Goal: Task Accomplishment & Management: Use online tool/utility

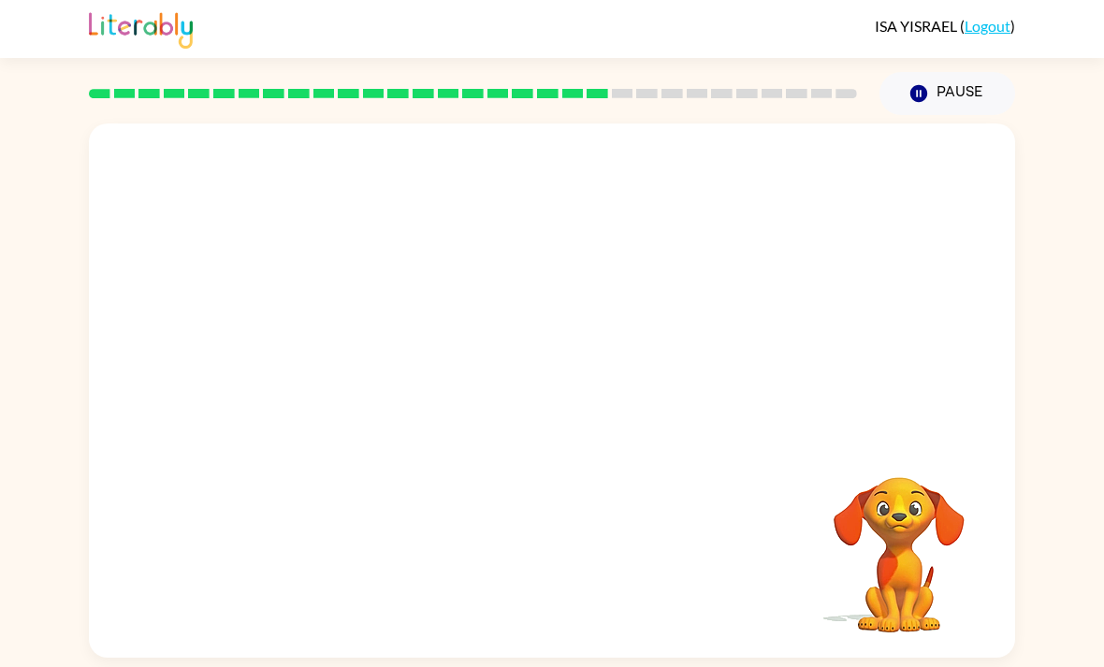
click at [984, 75] on button "Pause Pause" at bounding box center [948, 93] width 136 height 43
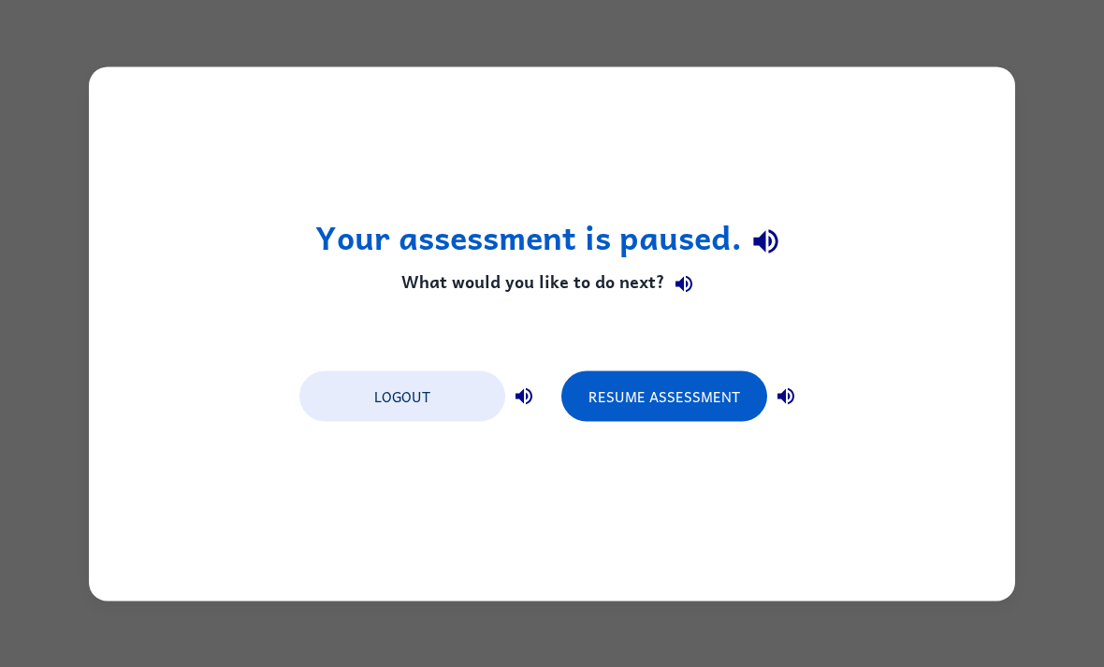
click at [649, 381] on button "Resume Assessment" at bounding box center [664, 396] width 206 height 51
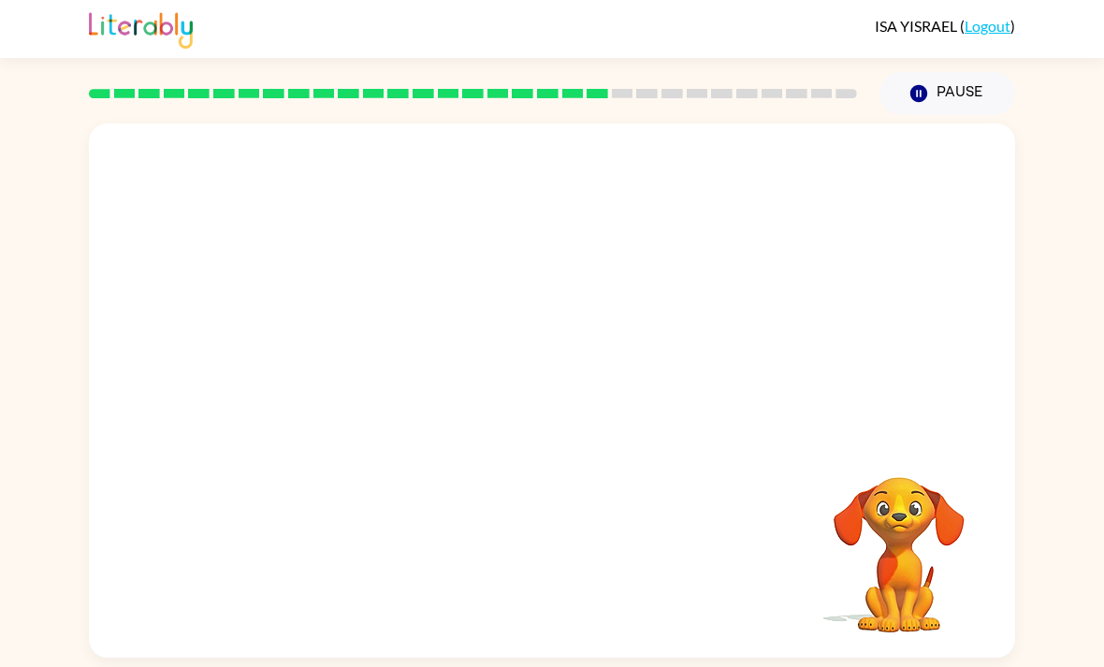
click at [948, 97] on button "Pause Pause" at bounding box center [948, 93] width 136 height 43
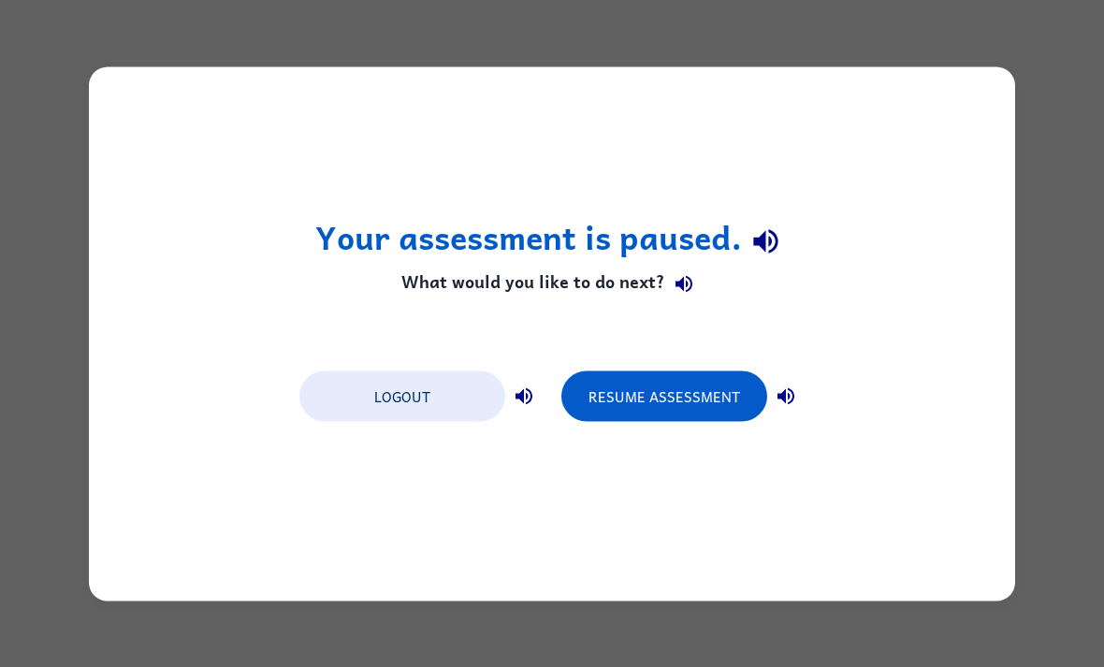
click at [690, 397] on button "Resume Assessment" at bounding box center [664, 396] width 206 height 51
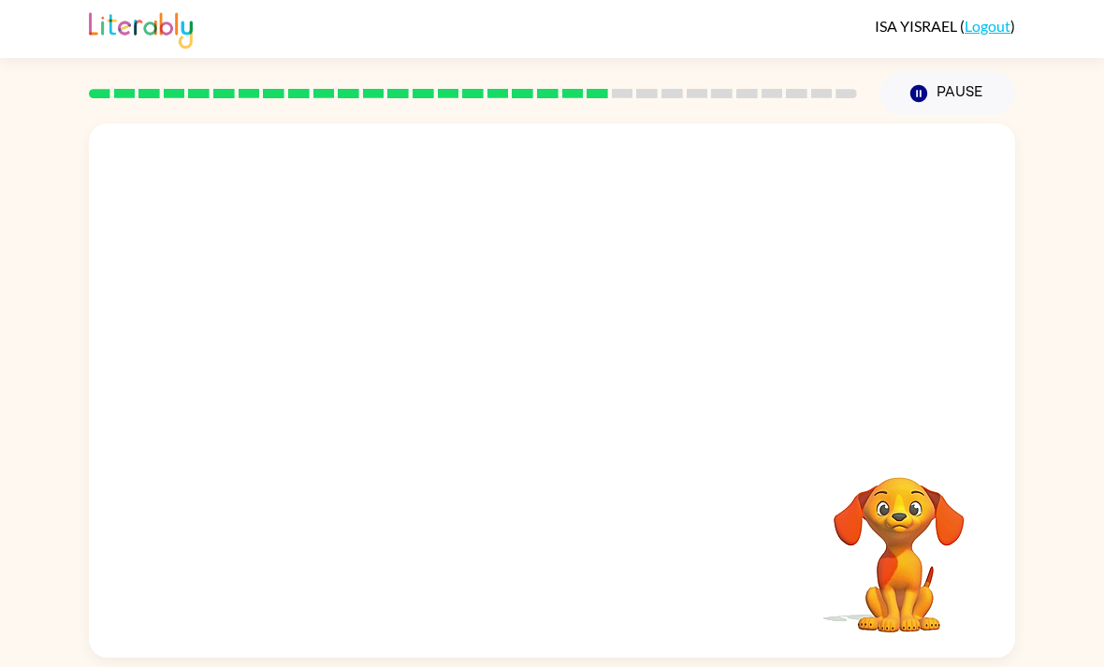
click at [964, 95] on button "Pause Pause" at bounding box center [948, 93] width 136 height 43
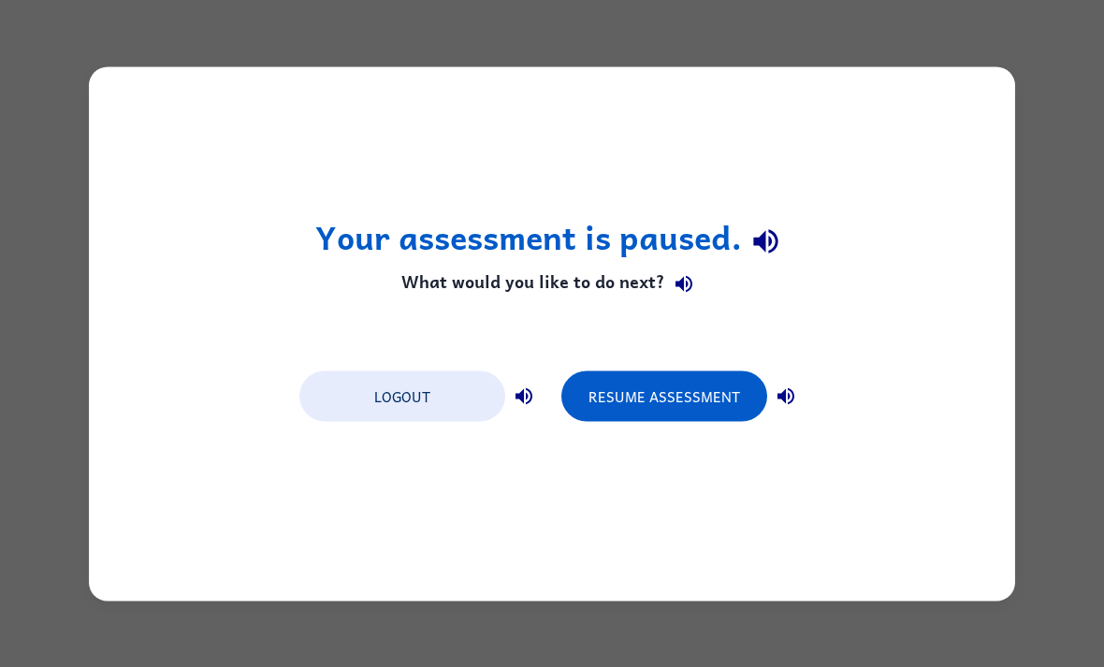
click at [704, 397] on button "Resume Assessment" at bounding box center [664, 396] width 206 height 51
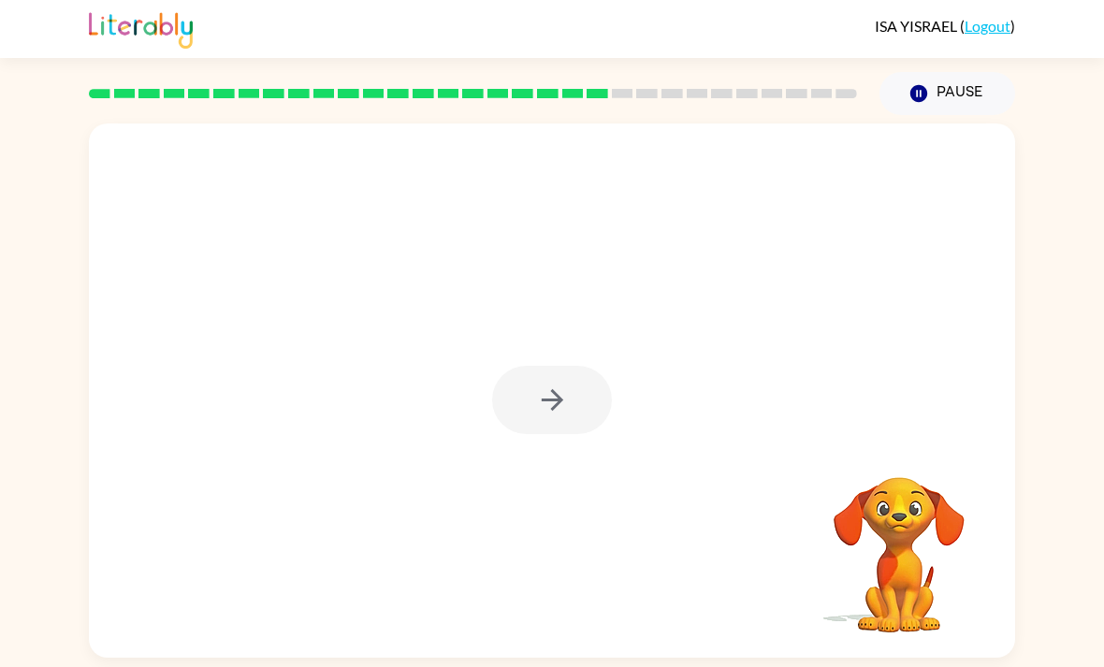
click at [579, 420] on div at bounding box center [552, 400] width 120 height 68
click at [578, 449] on div at bounding box center [552, 391] width 926 height 534
click at [574, 402] on div at bounding box center [552, 400] width 120 height 68
click at [574, 376] on div at bounding box center [552, 400] width 120 height 68
click at [573, 375] on div at bounding box center [552, 400] width 120 height 68
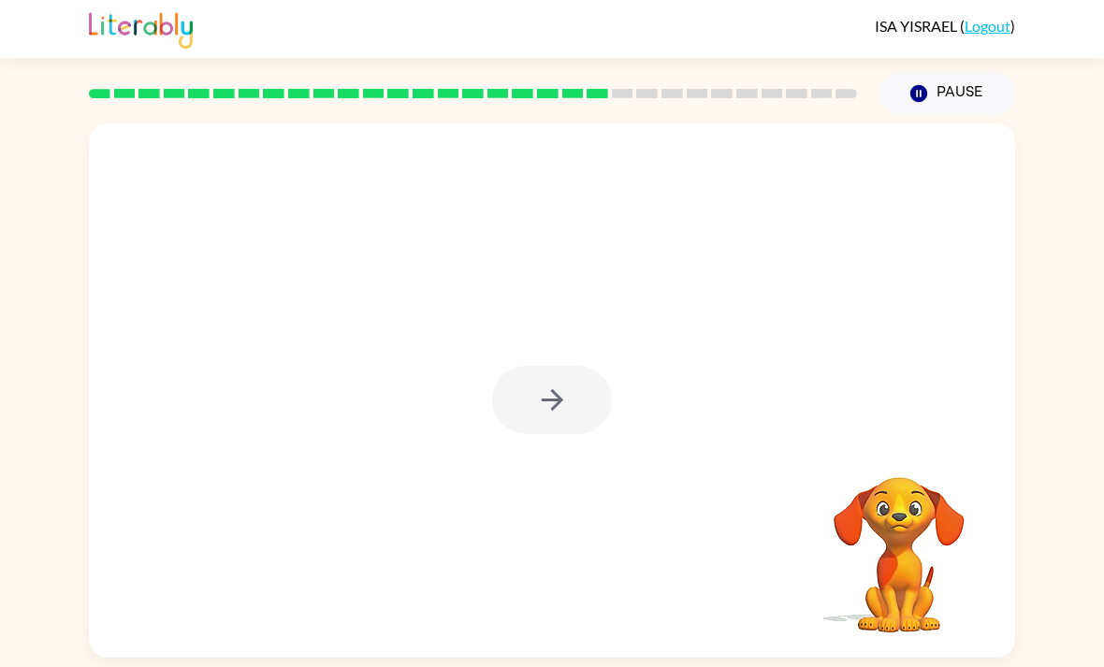
click at [586, 384] on div at bounding box center [552, 400] width 120 height 68
click at [556, 406] on div at bounding box center [552, 400] width 120 height 68
click at [556, 405] on div at bounding box center [552, 400] width 120 height 68
click at [552, 392] on icon "button" at bounding box center [552, 400] width 33 height 33
click at [551, 392] on div at bounding box center [552, 400] width 120 height 68
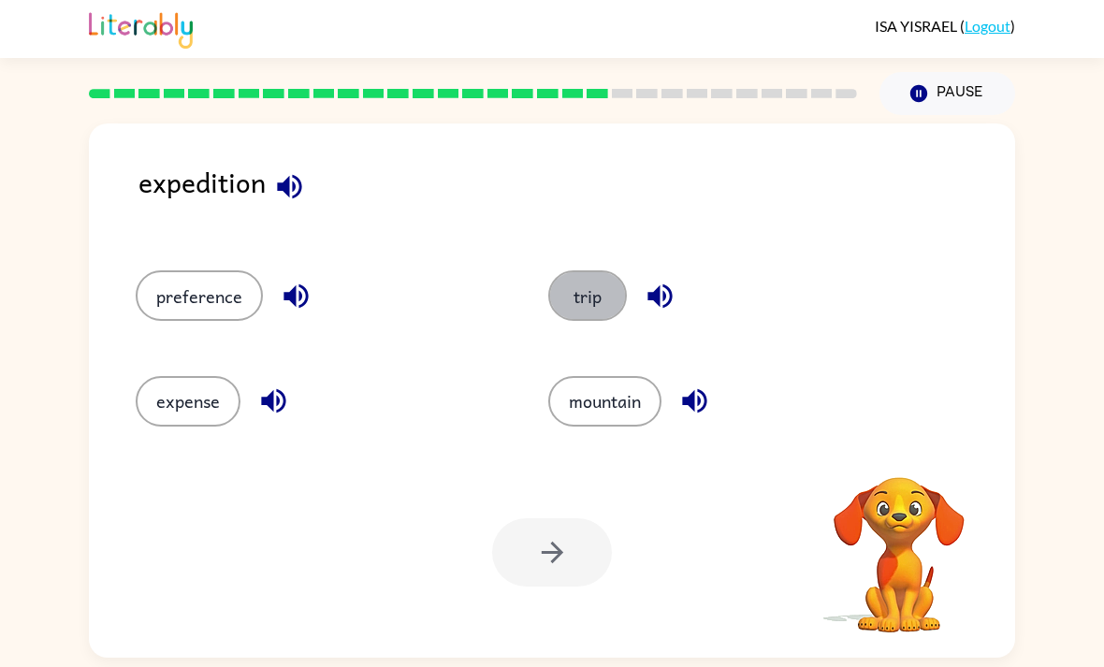
click at [603, 288] on button "trip" at bounding box center [587, 295] width 79 height 51
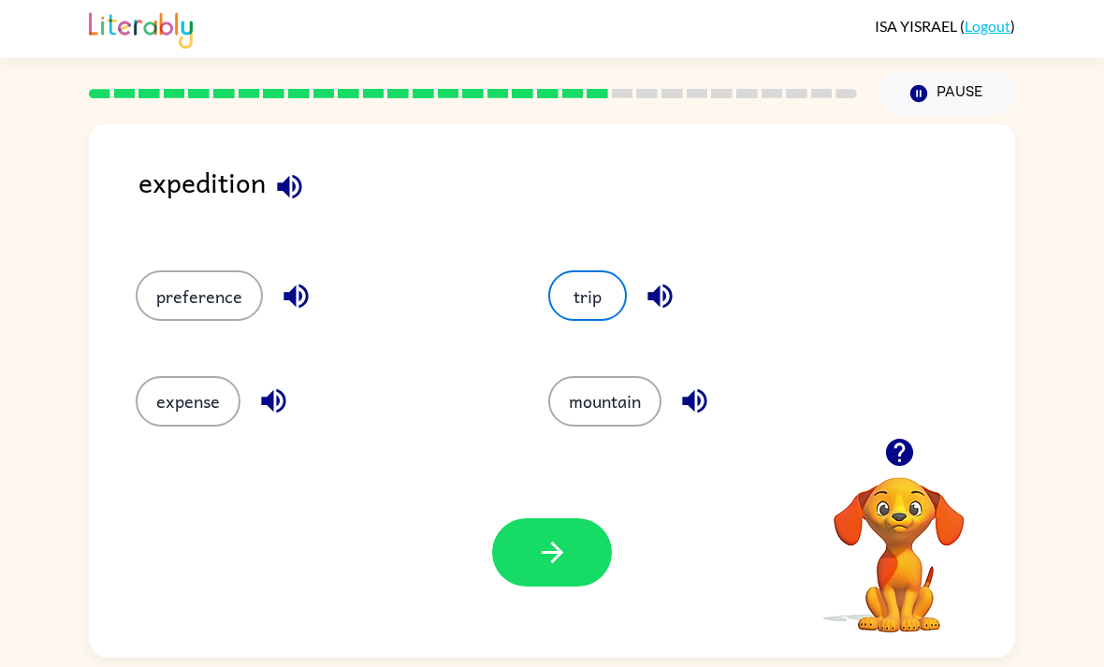
click at [548, 569] on icon "button" at bounding box center [552, 552] width 33 height 33
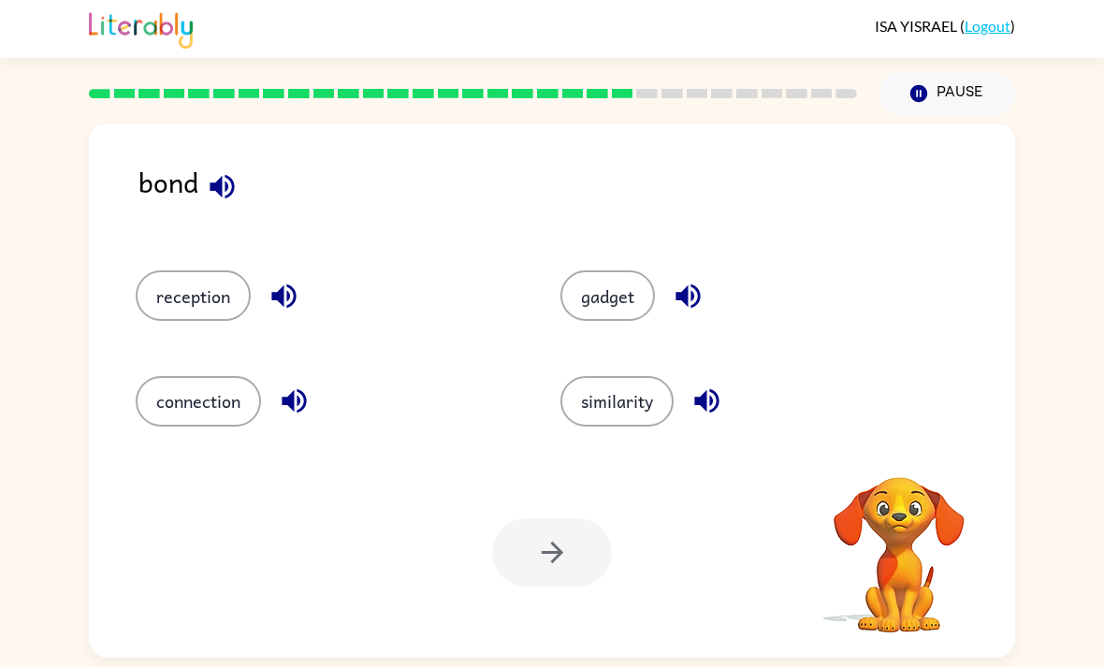
click at [214, 404] on button "connection" at bounding box center [198, 401] width 125 height 51
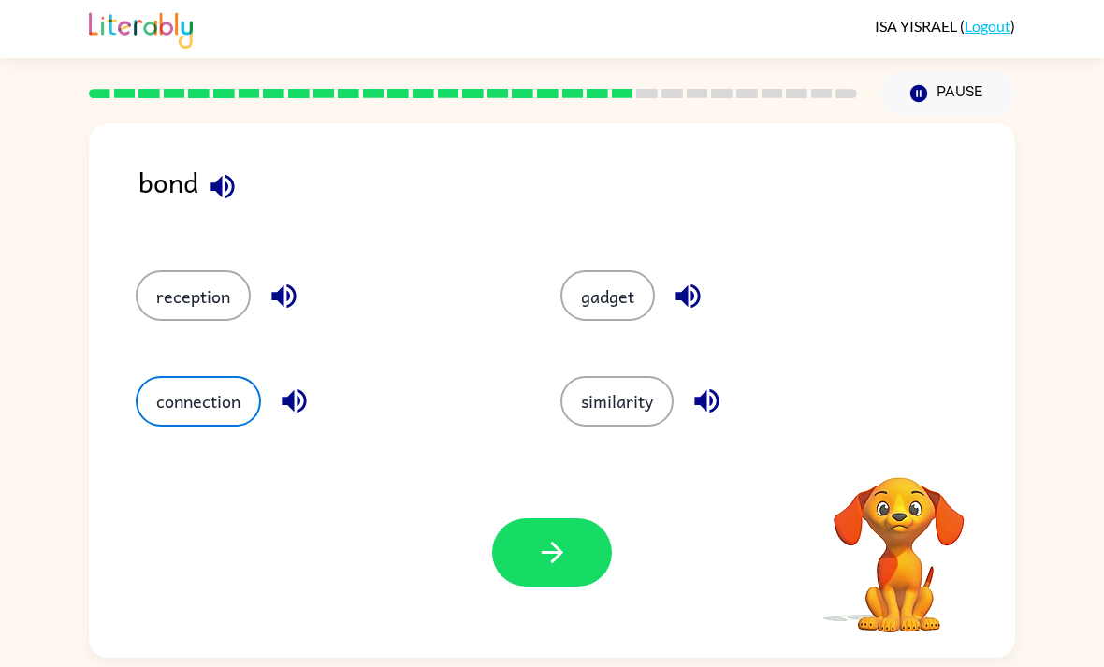
click at [576, 554] on button "button" at bounding box center [552, 552] width 120 height 68
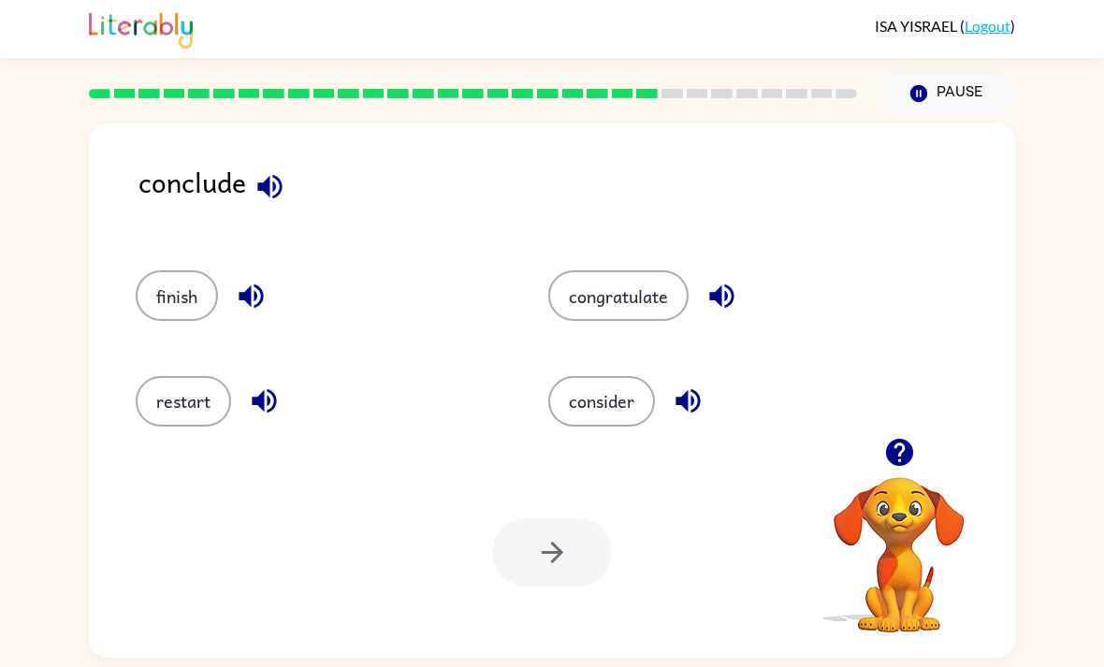
click at [287, 181] on button "button" at bounding box center [270, 187] width 48 height 48
click at [616, 386] on button "consider" at bounding box center [601, 401] width 107 height 51
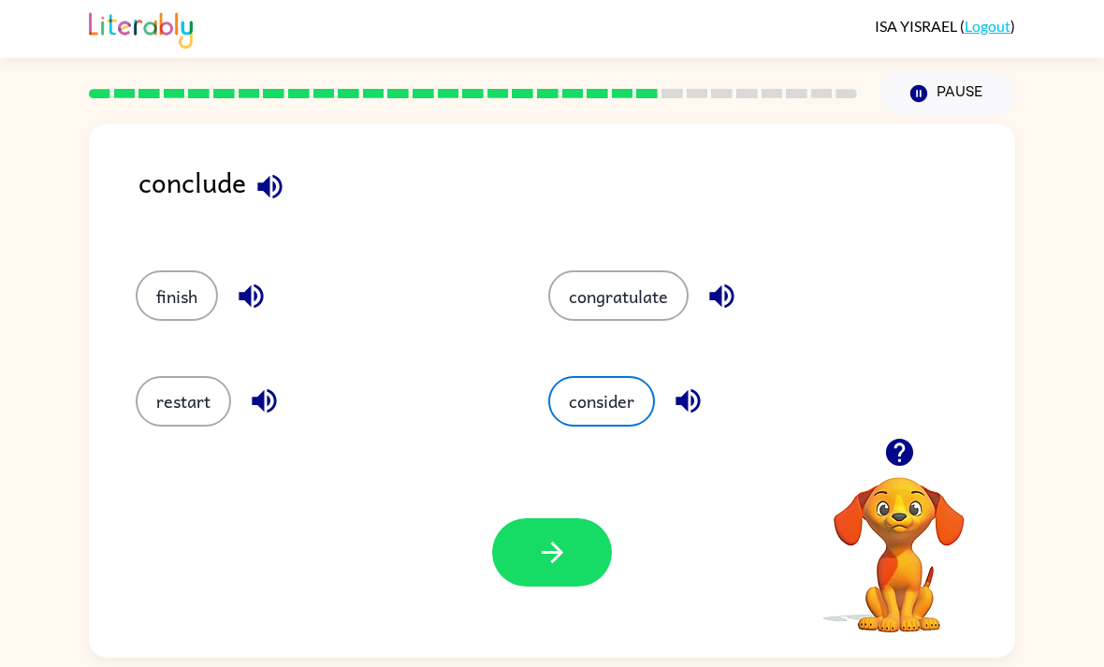
click at [576, 545] on button "button" at bounding box center [552, 552] width 120 height 68
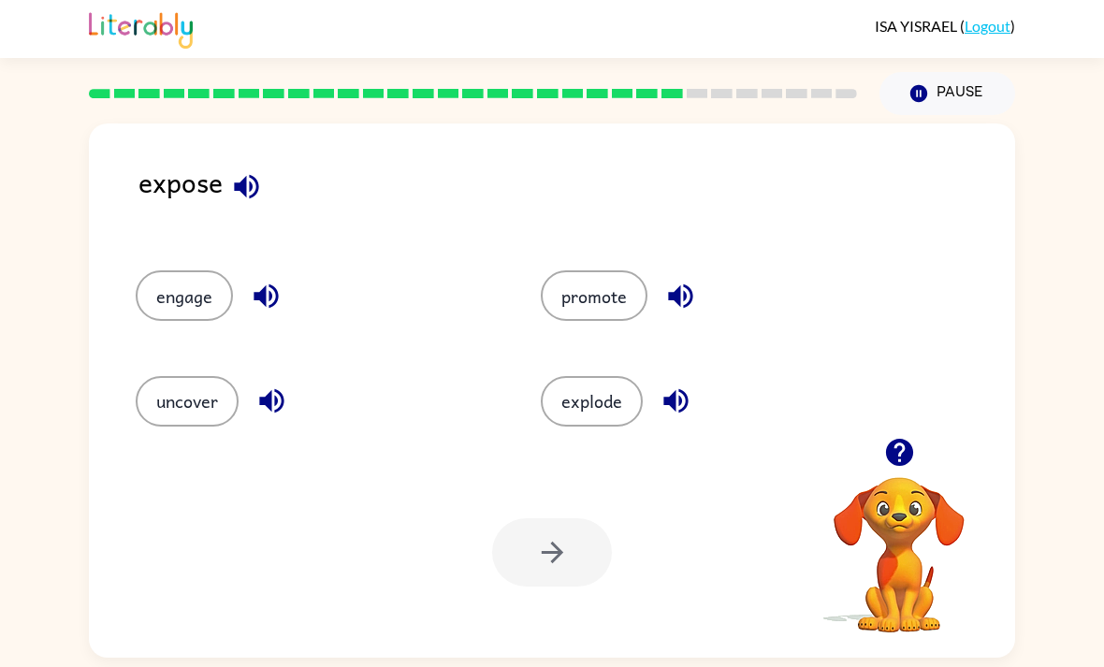
click at [180, 417] on button "uncover" at bounding box center [187, 401] width 103 height 51
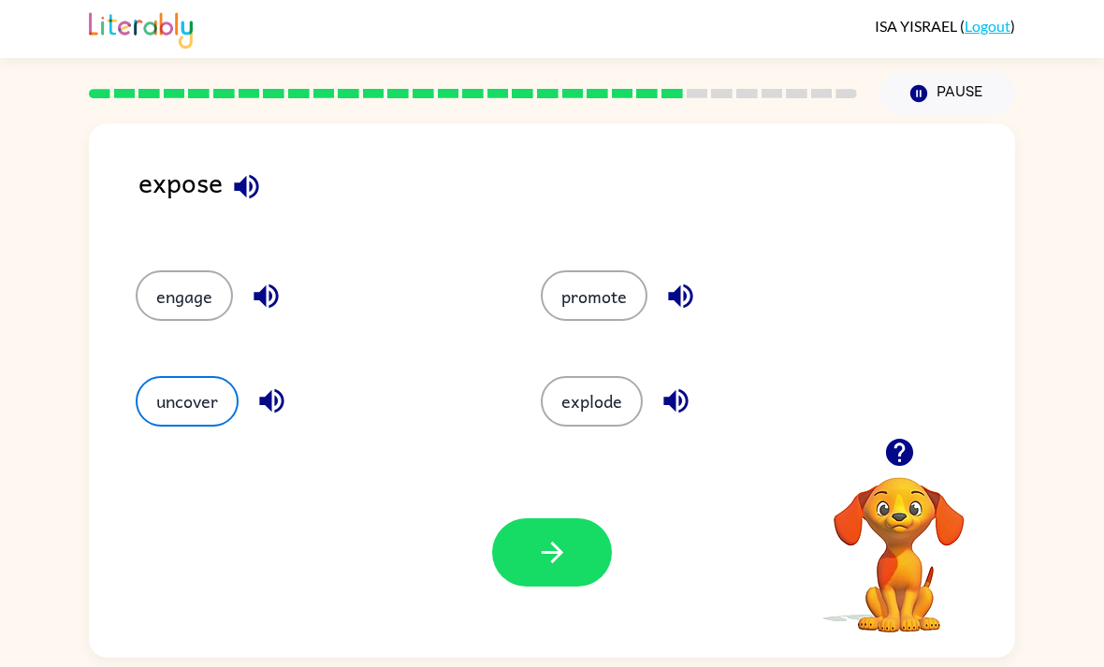
click at [557, 587] on button "button" at bounding box center [552, 552] width 120 height 68
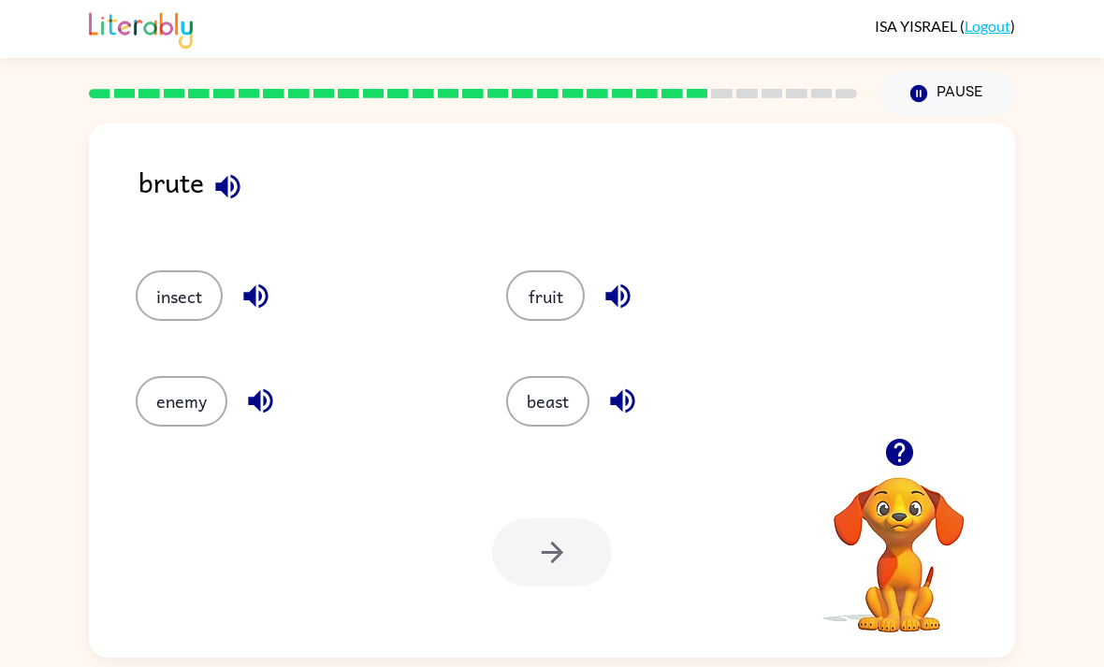
click at [196, 401] on button "enemy" at bounding box center [182, 401] width 92 height 51
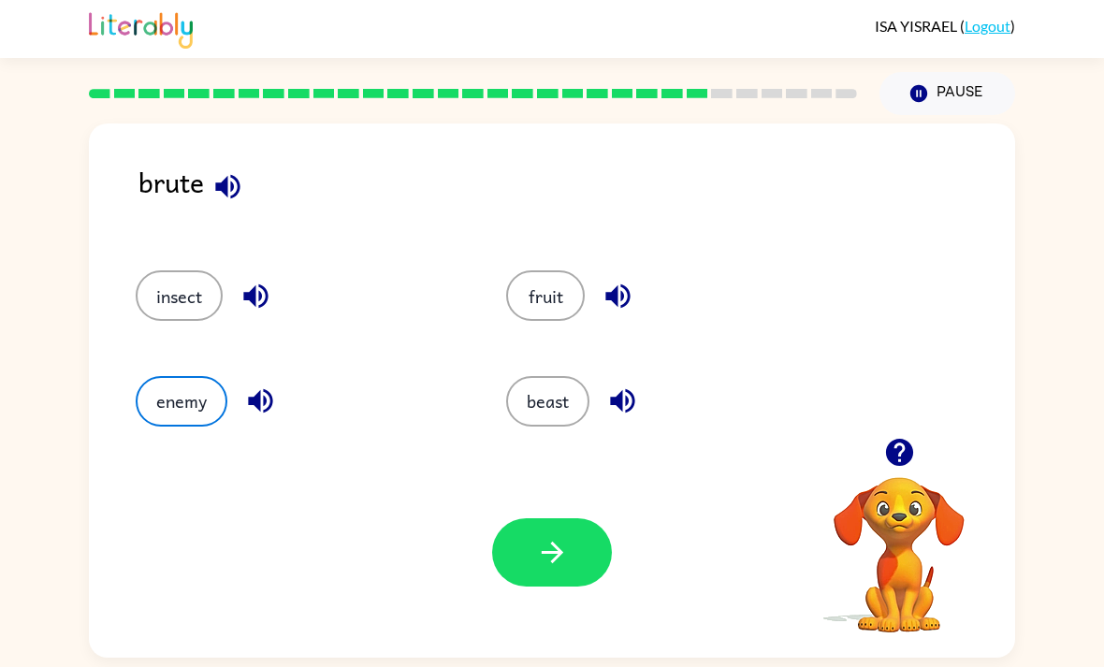
click at [556, 423] on button "beast" at bounding box center [547, 401] width 83 height 51
click at [559, 561] on icon "button" at bounding box center [552, 553] width 22 height 22
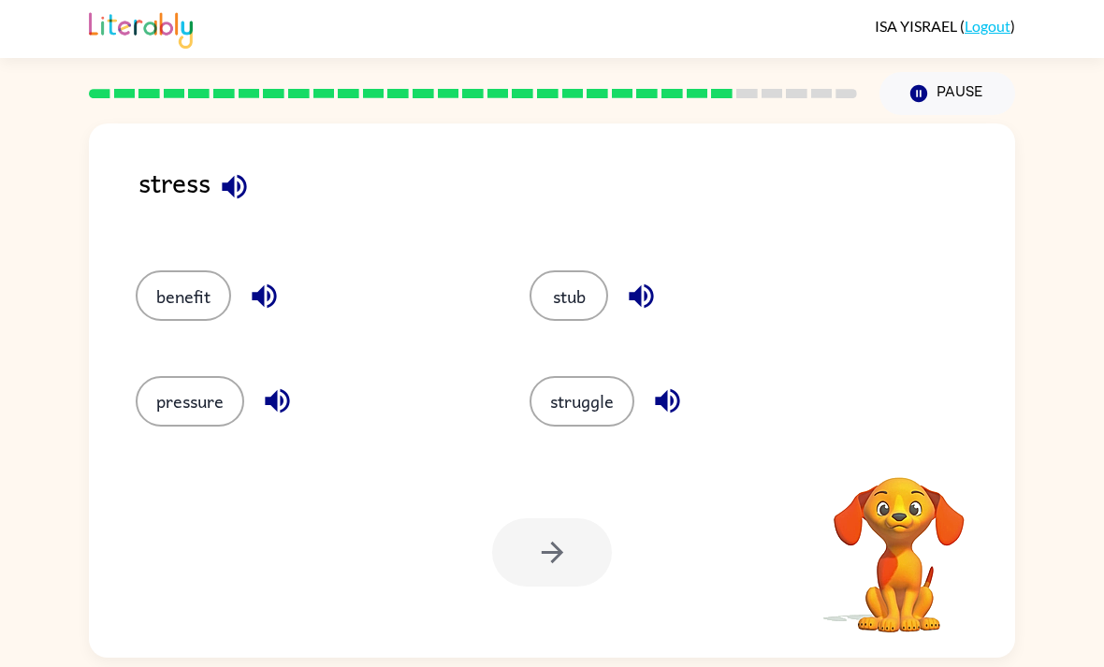
click at [598, 413] on button "struggle" at bounding box center [582, 401] width 105 height 51
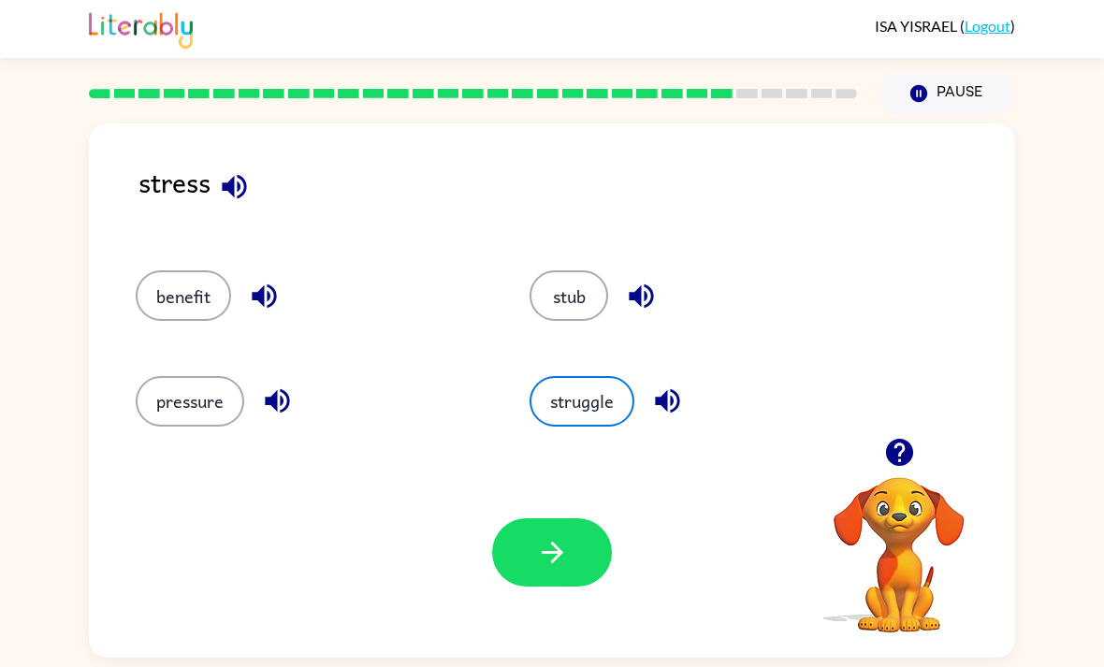
click at [219, 427] on button "pressure" at bounding box center [190, 401] width 109 height 51
click at [575, 400] on button "struggle" at bounding box center [582, 401] width 105 height 51
click at [572, 567] on button "button" at bounding box center [552, 552] width 120 height 68
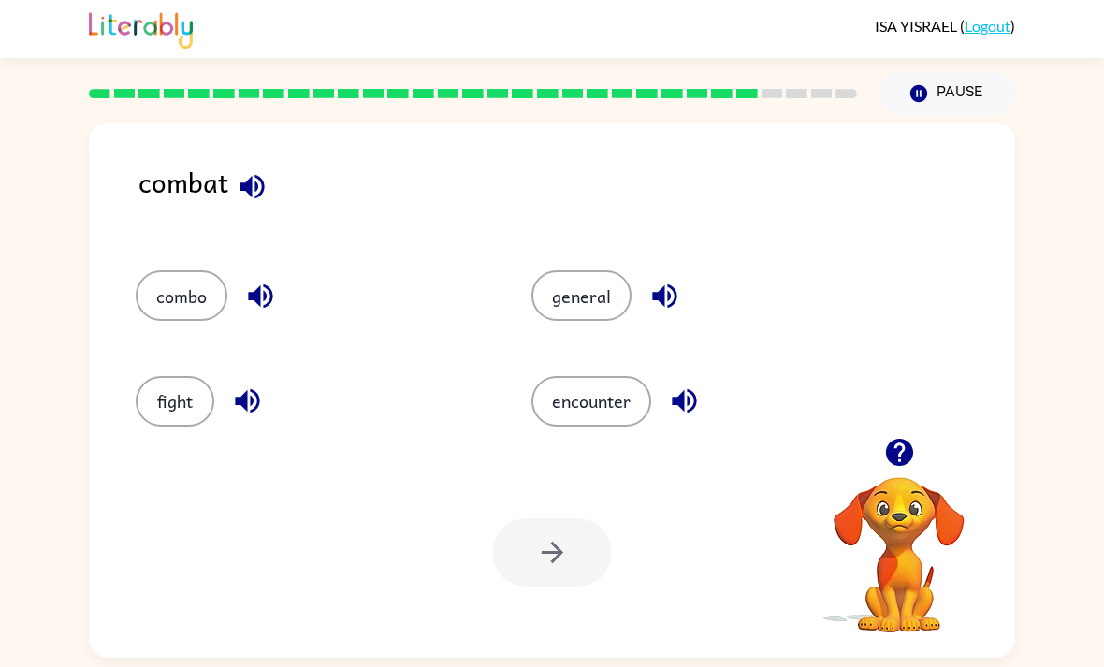
click at [174, 406] on button "fight" at bounding box center [175, 401] width 79 height 51
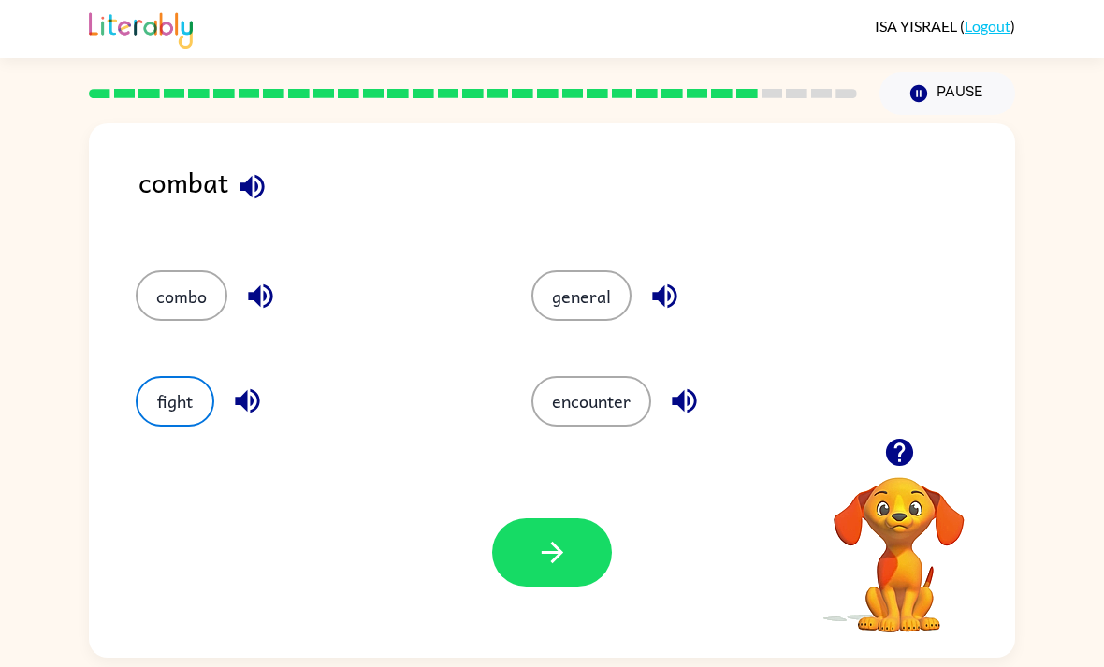
click at [550, 569] on icon "button" at bounding box center [552, 552] width 33 height 33
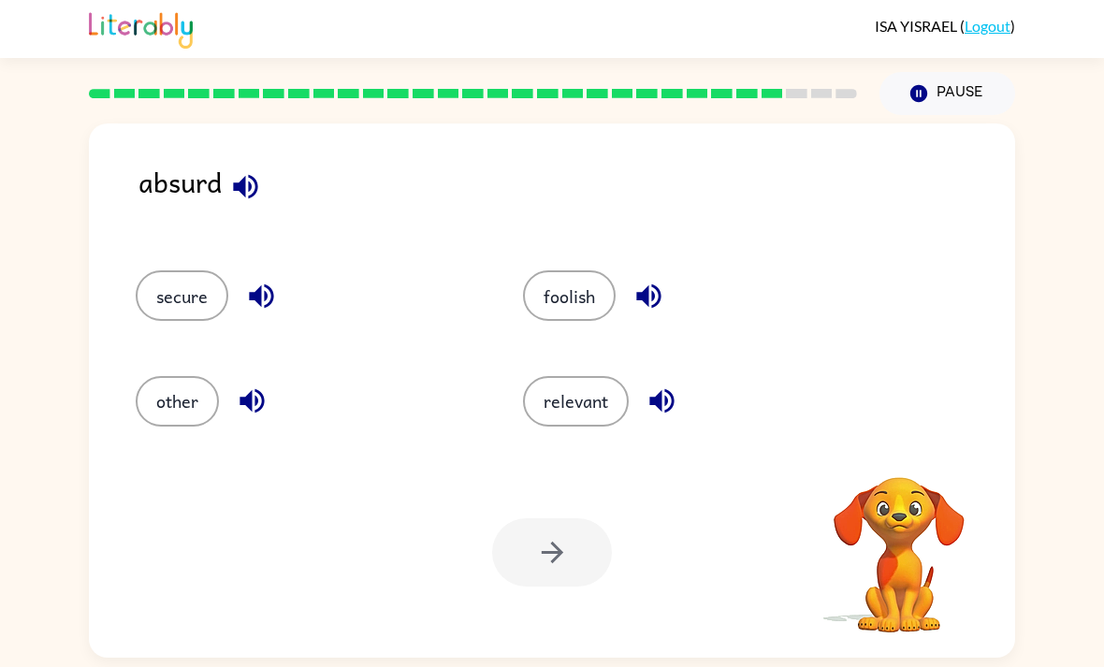
click at [555, 297] on button "foolish" at bounding box center [569, 295] width 93 height 51
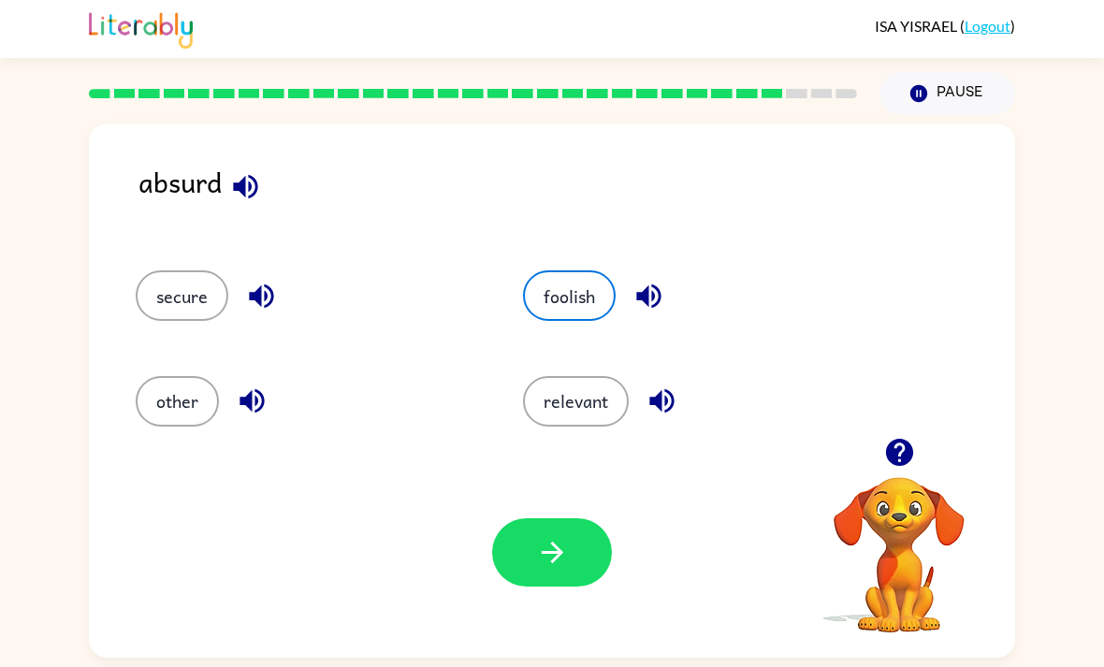
click at [556, 569] on icon "button" at bounding box center [552, 552] width 33 height 33
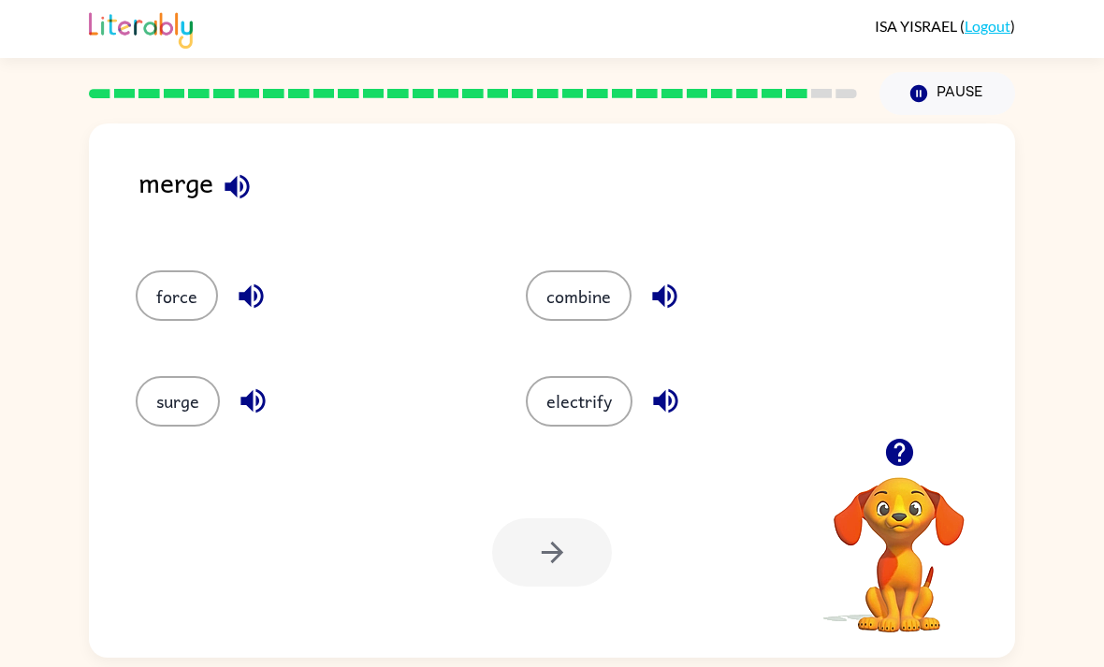
click at [599, 304] on button "combine" at bounding box center [579, 295] width 106 height 51
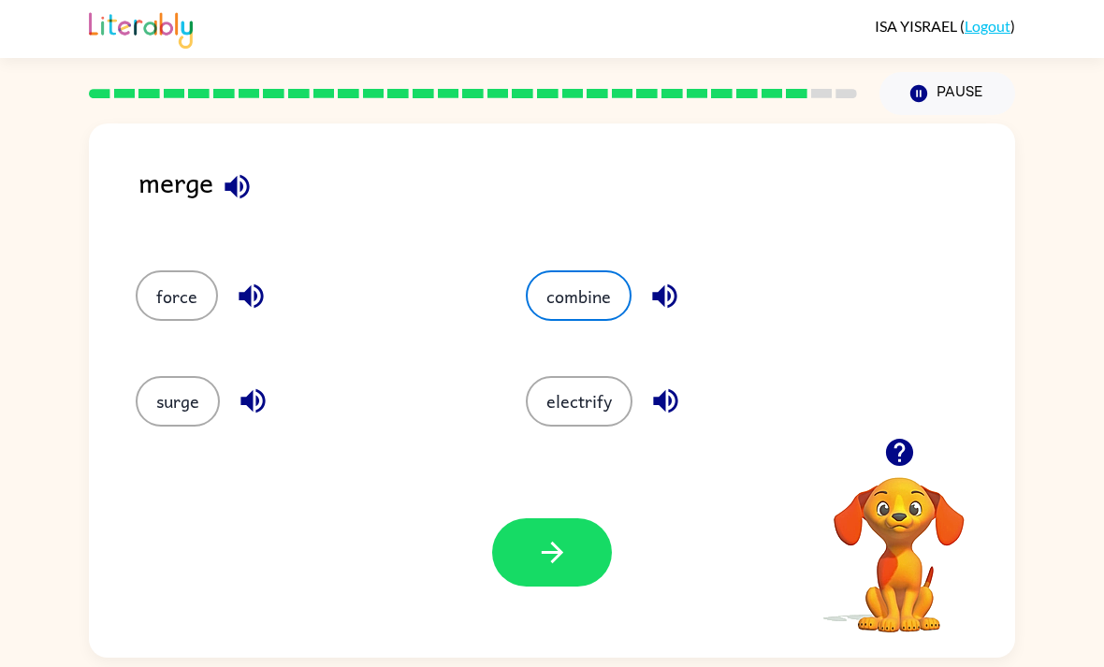
click at [572, 587] on button "button" at bounding box center [552, 552] width 120 height 68
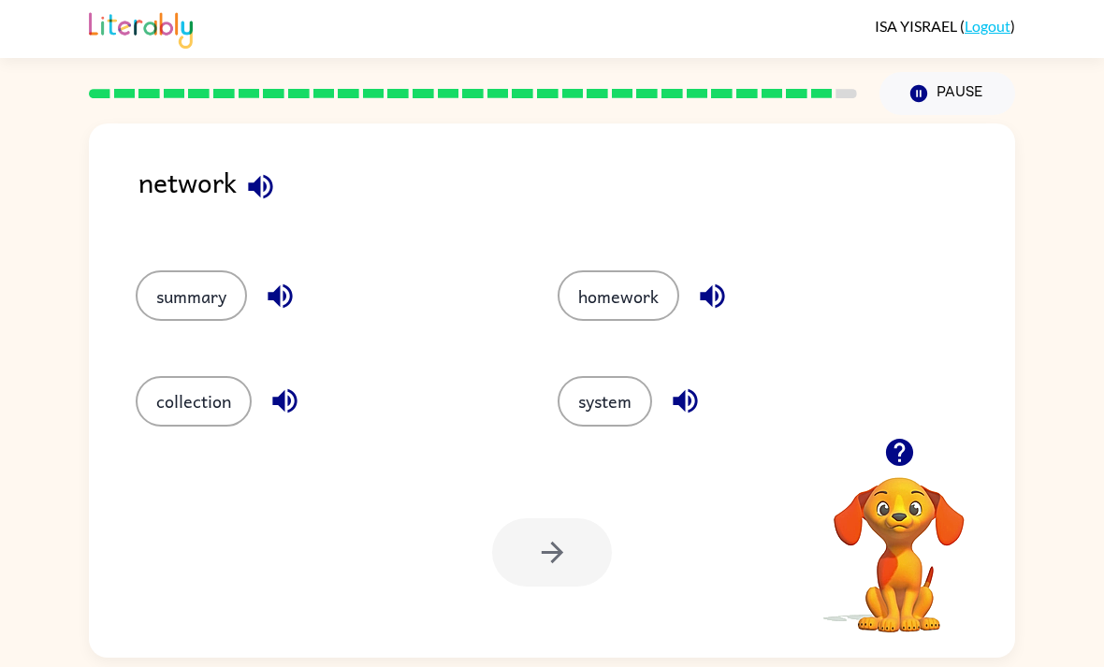
click at [609, 418] on button "system" at bounding box center [605, 401] width 95 height 51
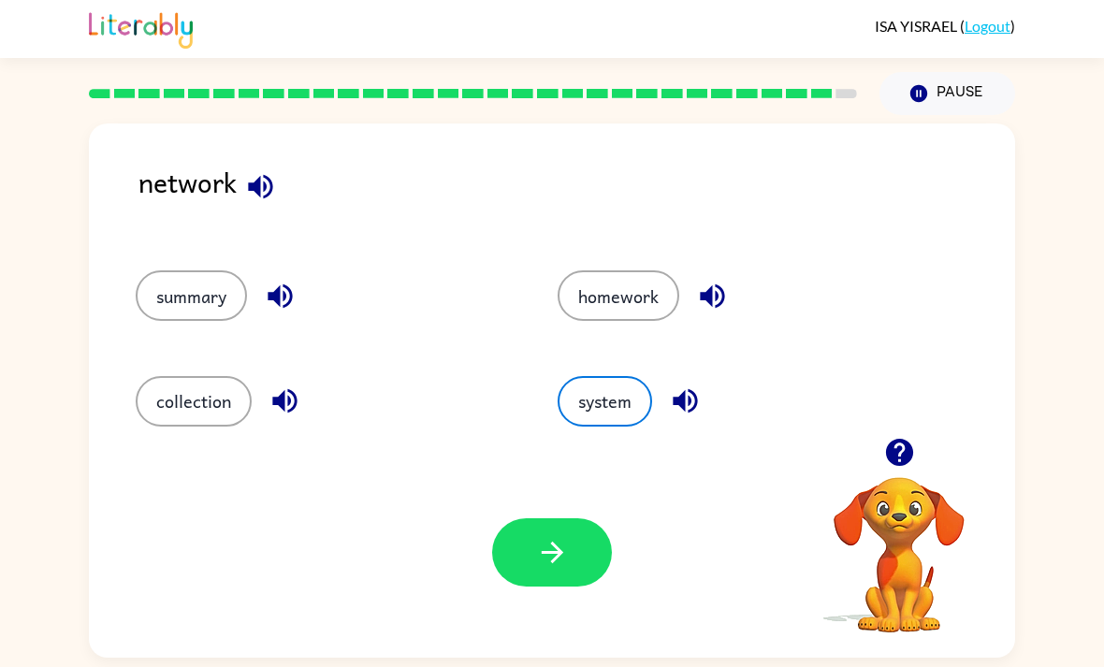
click at [517, 567] on button "button" at bounding box center [552, 552] width 120 height 68
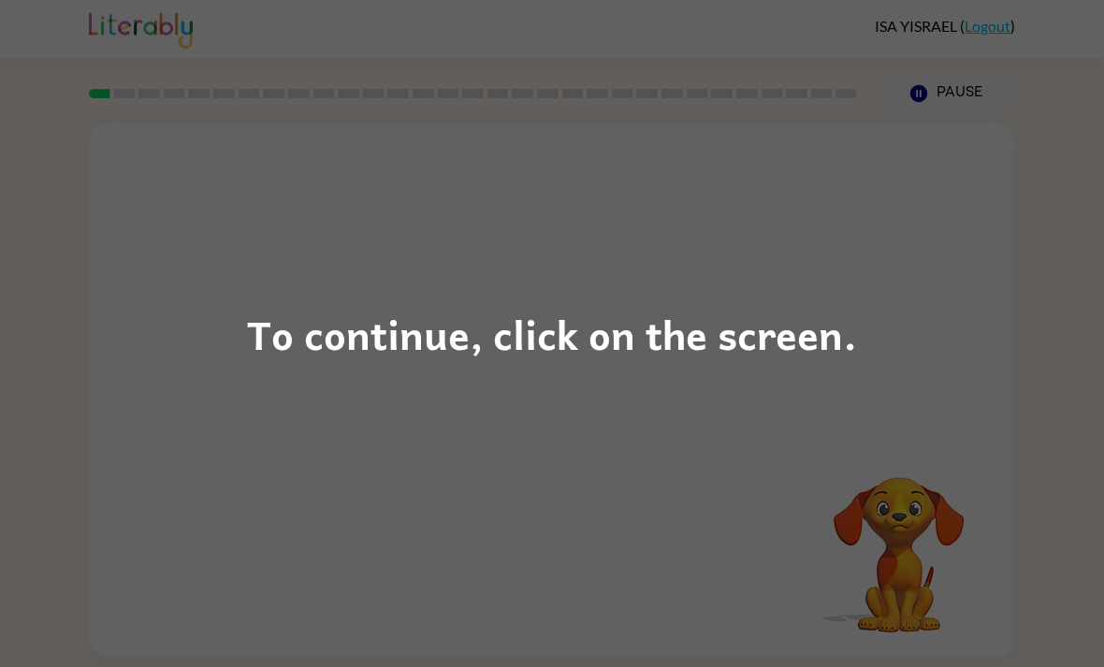
click at [595, 535] on div "To continue, click on the screen." at bounding box center [552, 333] width 1104 height 667
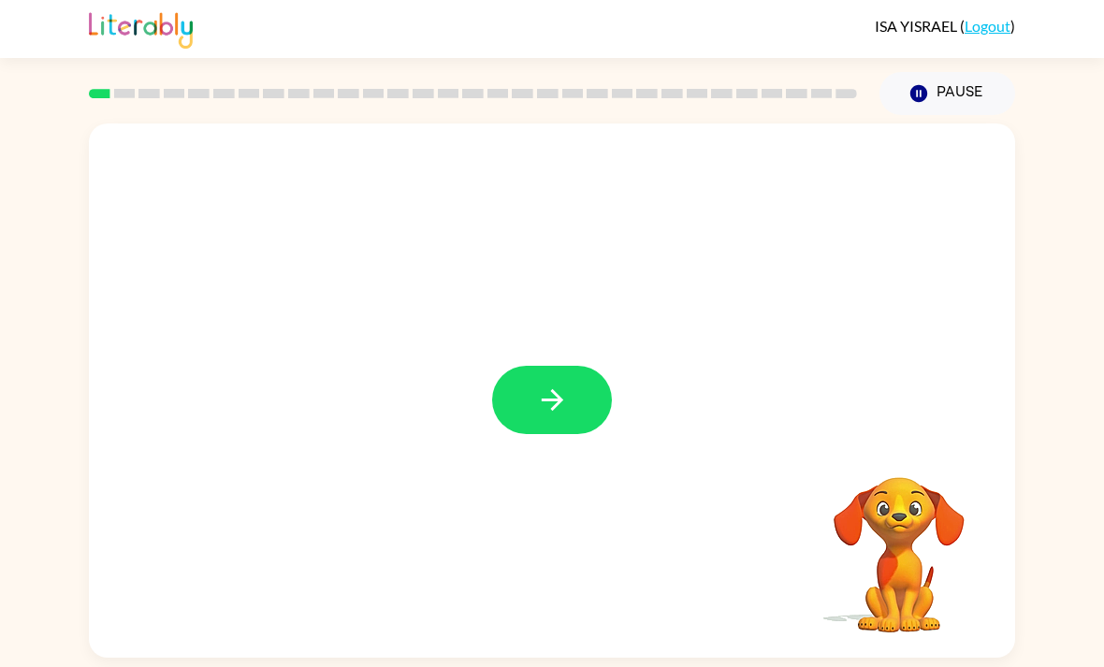
click at [568, 415] on icon "button" at bounding box center [552, 400] width 33 height 33
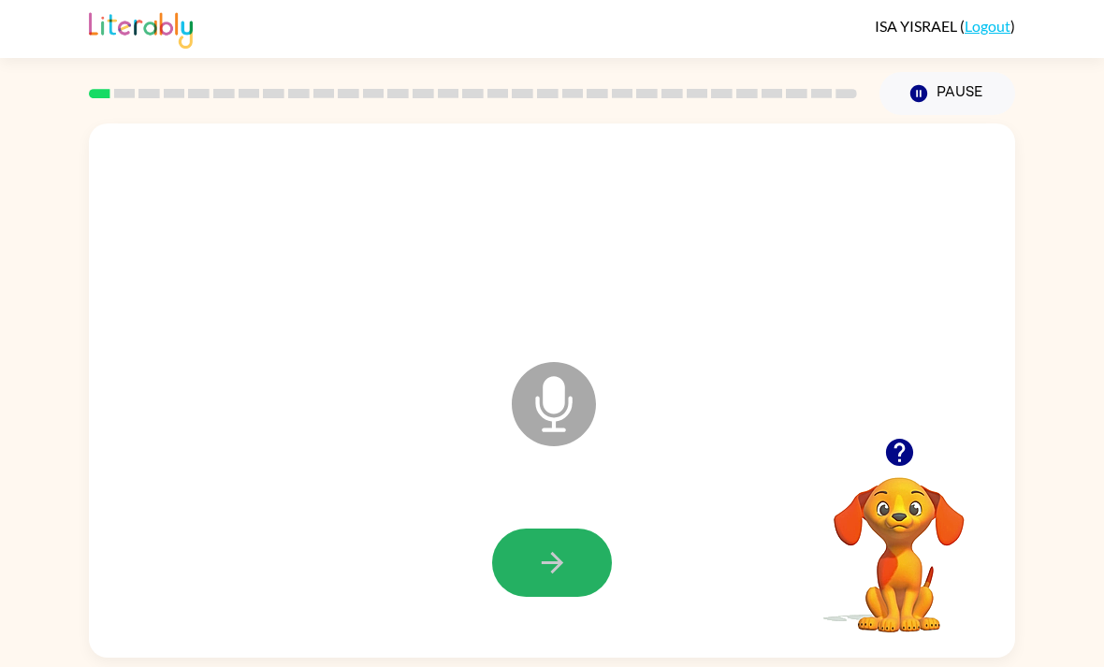
click at [547, 579] on icon "button" at bounding box center [552, 562] width 33 height 33
click at [551, 588] on button "button" at bounding box center [552, 563] width 120 height 68
click at [917, 448] on button "button" at bounding box center [900, 453] width 48 height 48
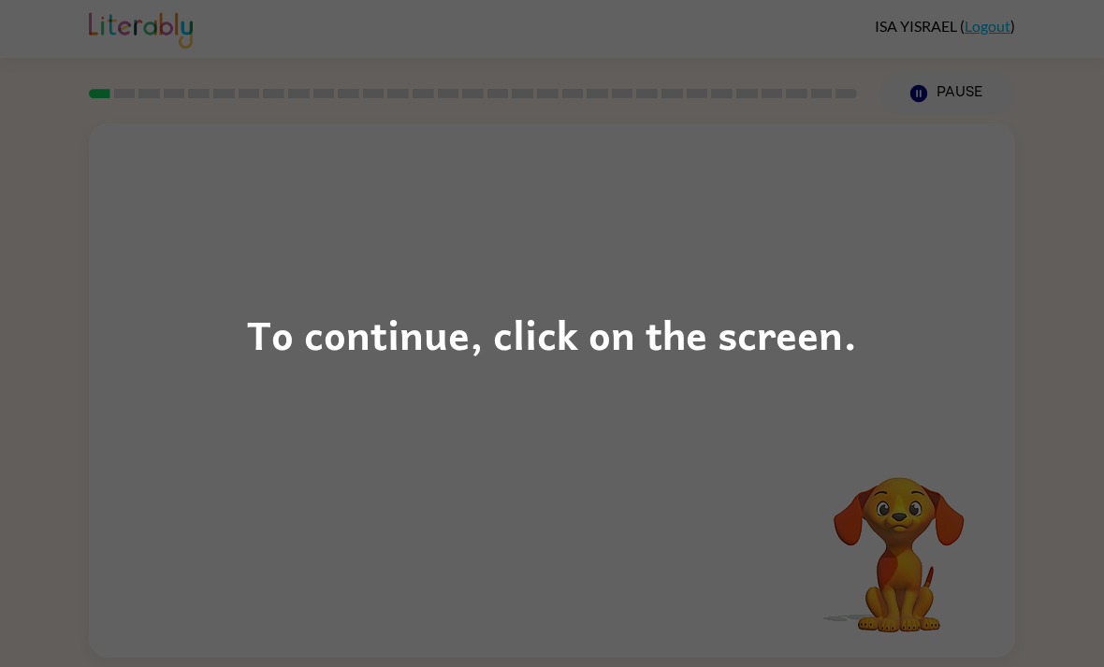
click at [883, 415] on div "To continue, click on the screen." at bounding box center [552, 333] width 1104 height 667
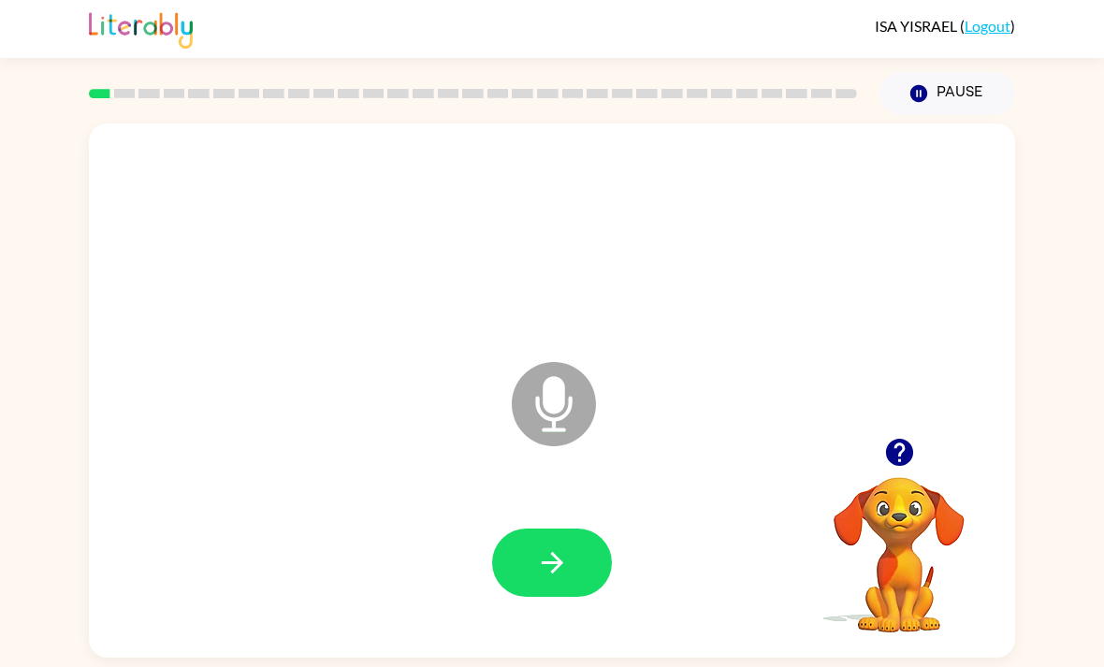
click at [561, 579] on icon "button" at bounding box center [552, 562] width 33 height 33
click at [896, 466] on icon "button" at bounding box center [898, 452] width 27 height 27
click at [545, 579] on icon "button" at bounding box center [552, 562] width 33 height 33
click at [538, 579] on icon "button" at bounding box center [552, 562] width 33 height 33
click at [923, 465] on button "button" at bounding box center [900, 453] width 48 height 48
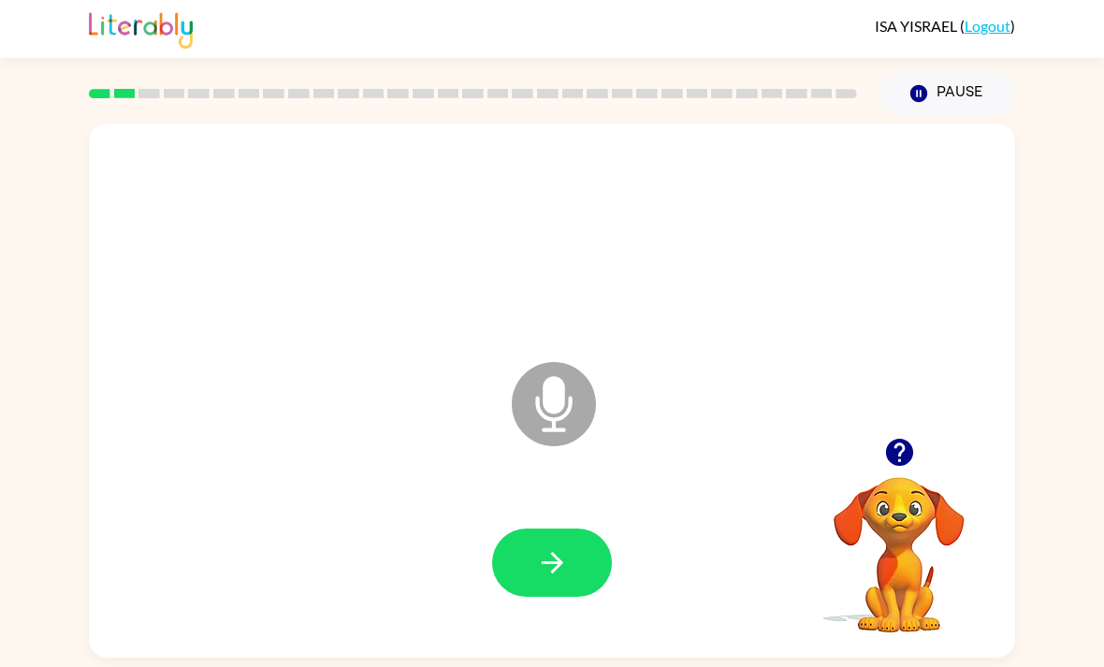
click at [895, 476] on button "button" at bounding box center [900, 453] width 48 height 48
click at [572, 561] on button "button" at bounding box center [552, 563] width 120 height 68
click at [547, 576] on icon "button" at bounding box center [552, 562] width 33 height 33
click at [568, 579] on icon "button" at bounding box center [552, 562] width 33 height 33
click at [898, 445] on icon "button" at bounding box center [899, 452] width 33 height 33
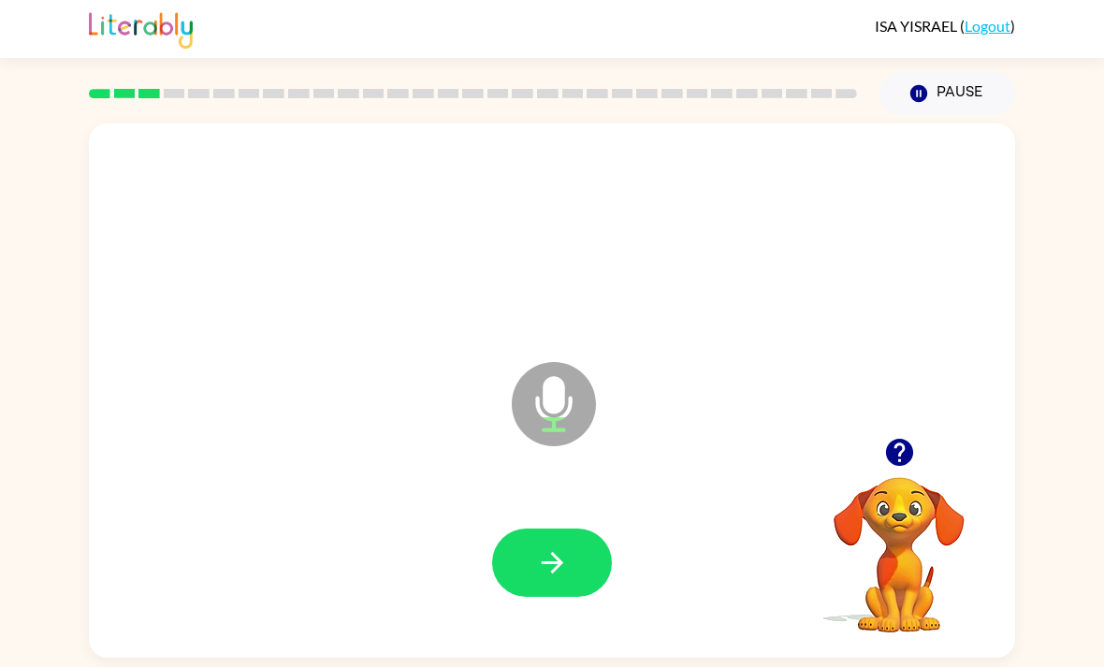
click at [563, 553] on button "button" at bounding box center [552, 563] width 120 height 68
click at [561, 579] on icon "button" at bounding box center [552, 562] width 33 height 33
click at [904, 476] on button "button" at bounding box center [900, 453] width 48 height 48
click at [574, 564] on button "button" at bounding box center [552, 563] width 120 height 68
click at [550, 590] on button "button" at bounding box center [552, 563] width 120 height 68
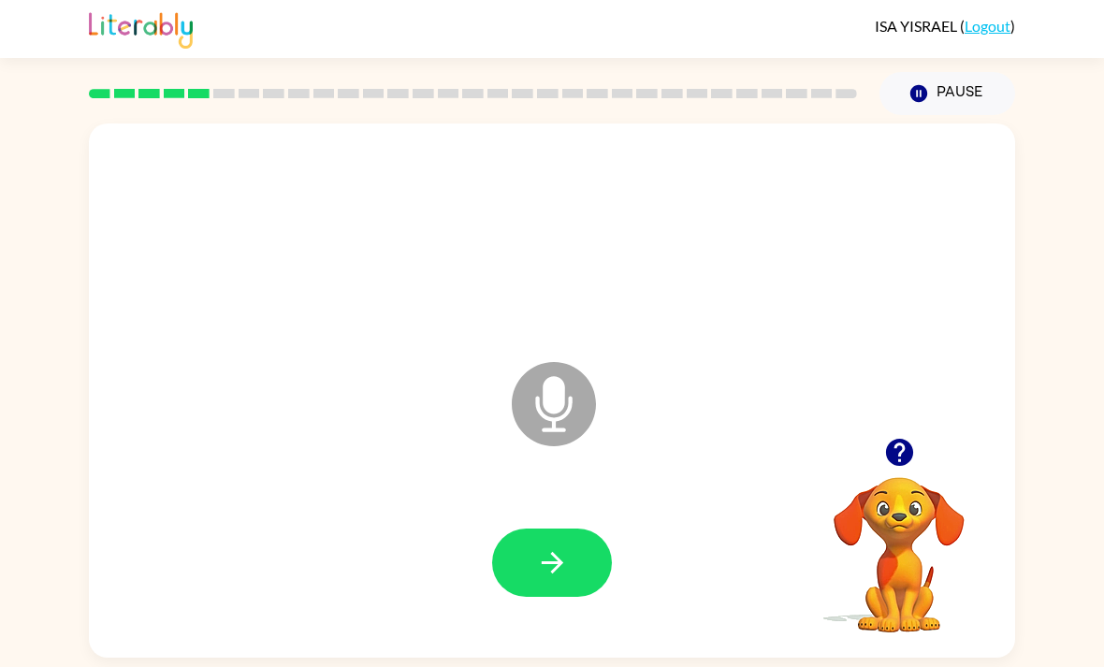
click at [906, 466] on icon "button" at bounding box center [898, 452] width 27 height 27
click at [575, 565] on button "button" at bounding box center [552, 563] width 120 height 68
click at [903, 476] on button "button" at bounding box center [900, 453] width 48 height 48
click at [580, 568] on button "button" at bounding box center [552, 563] width 120 height 68
click at [555, 574] on icon "button" at bounding box center [552, 563] width 22 height 22
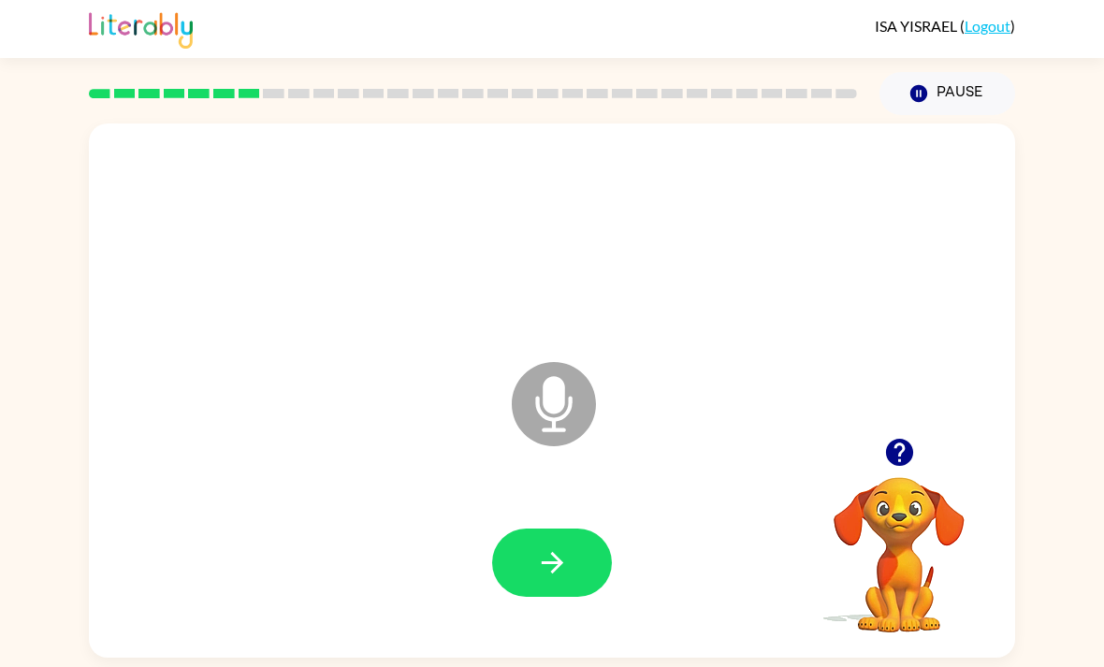
click at [571, 566] on button "button" at bounding box center [552, 563] width 120 height 68
click at [563, 579] on icon "button" at bounding box center [552, 562] width 33 height 33
click at [572, 572] on button "button" at bounding box center [552, 563] width 120 height 68
click at [904, 461] on icon "button" at bounding box center [898, 452] width 27 height 27
click at [575, 575] on button "button" at bounding box center [552, 563] width 120 height 68
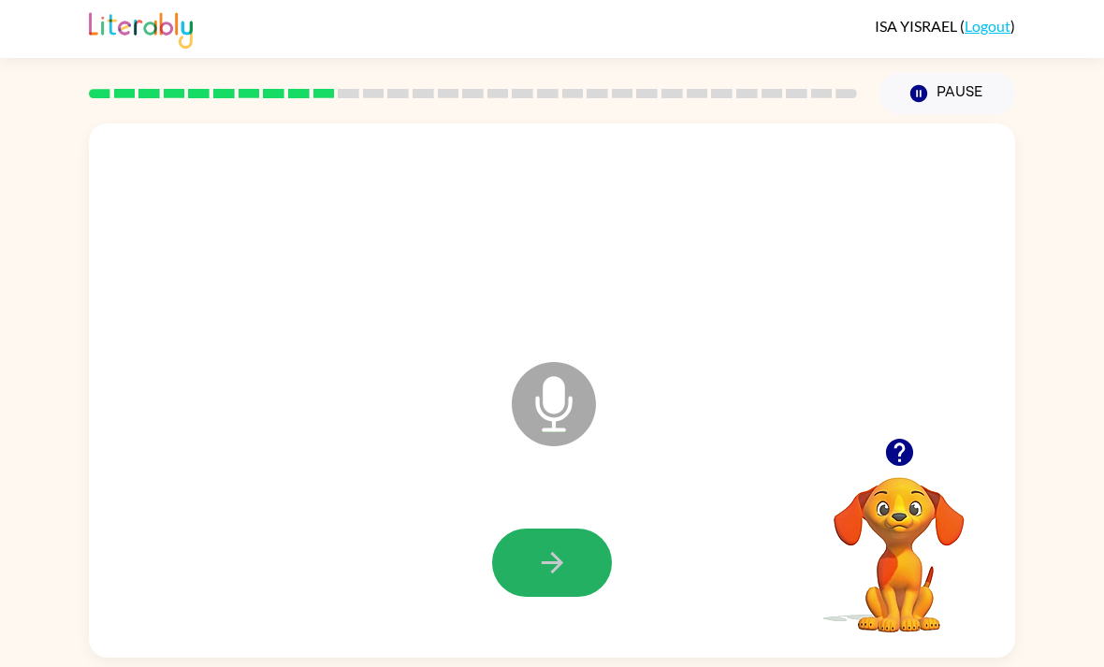
click at [577, 563] on button "button" at bounding box center [552, 563] width 120 height 68
click at [546, 597] on button "button" at bounding box center [552, 563] width 120 height 68
click at [887, 461] on icon "button" at bounding box center [898, 452] width 27 height 27
click at [572, 563] on button "button" at bounding box center [552, 563] width 120 height 68
click at [575, 547] on button "button" at bounding box center [552, 563] width 120 height 68
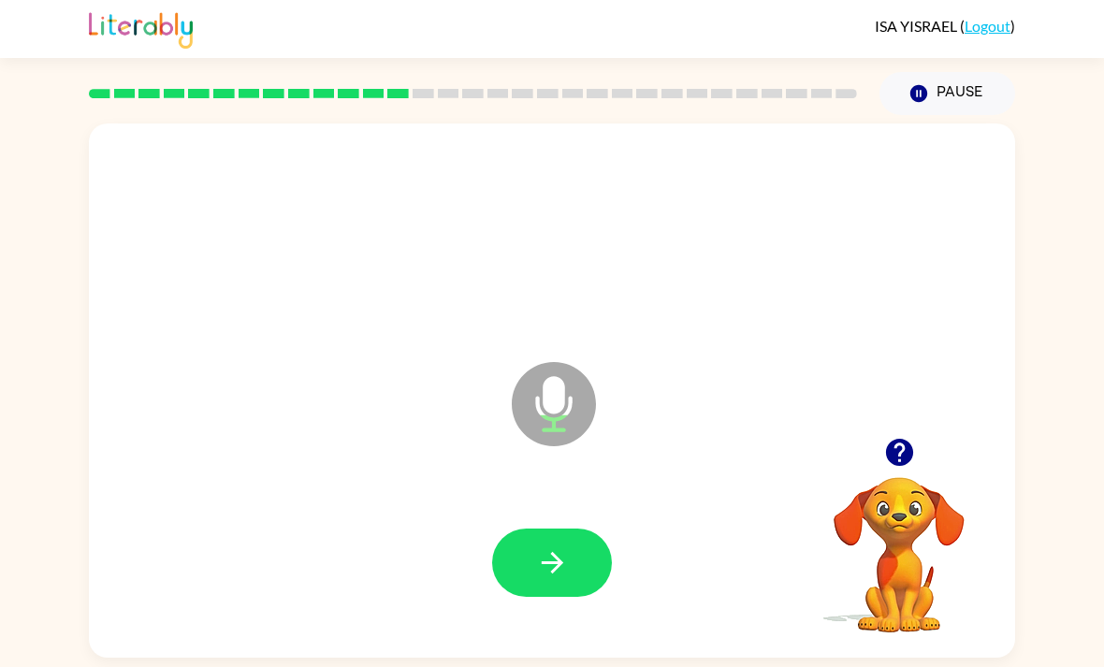
click at [575, 591] on button "button" at bounding box center [552, 563] width 120 height 68
click at [598, 544] on button "button" at bounding box center [552, 563] width 120 height 68
click at [570, 570] on button "button" at bounding box center [552, 563] width 120 height 68
click at [561, 574] on icon "button" at bounding box center [552, 562] width 33 height 33
click at [885, 496] on video "Your browser must support playing .mp4 files to use Literably. Please try using…" at bounding box center [899, 541] width 187 height 187
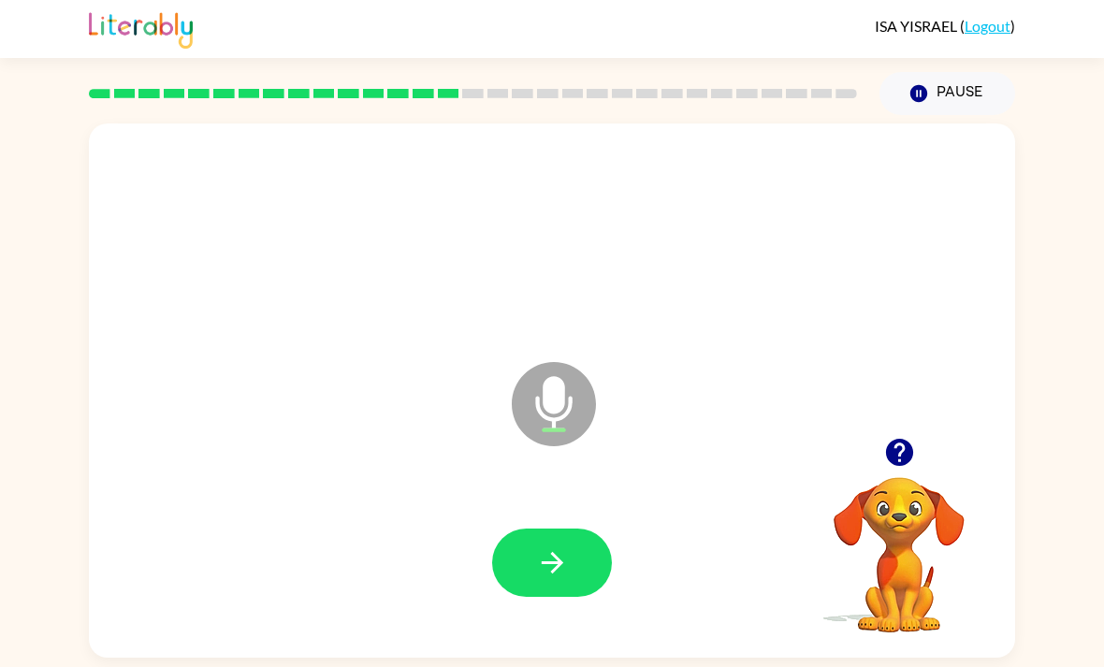
click at [909, 447] on icon "button" at bounding box center [899, 452] width 33 height 33
click at [561, 566] on icon "button" at bounding box center [552, 562] width 33 height 33
click at [545, 597] on button "button" at bounding box center [552, 563] width 120 height 68
click at [575, 574] on button "button" at bounding box center [552, 563] width 120 height 68
click at [561, 579] on icon "button" at bounding box center [552, 562] width 33 height 33
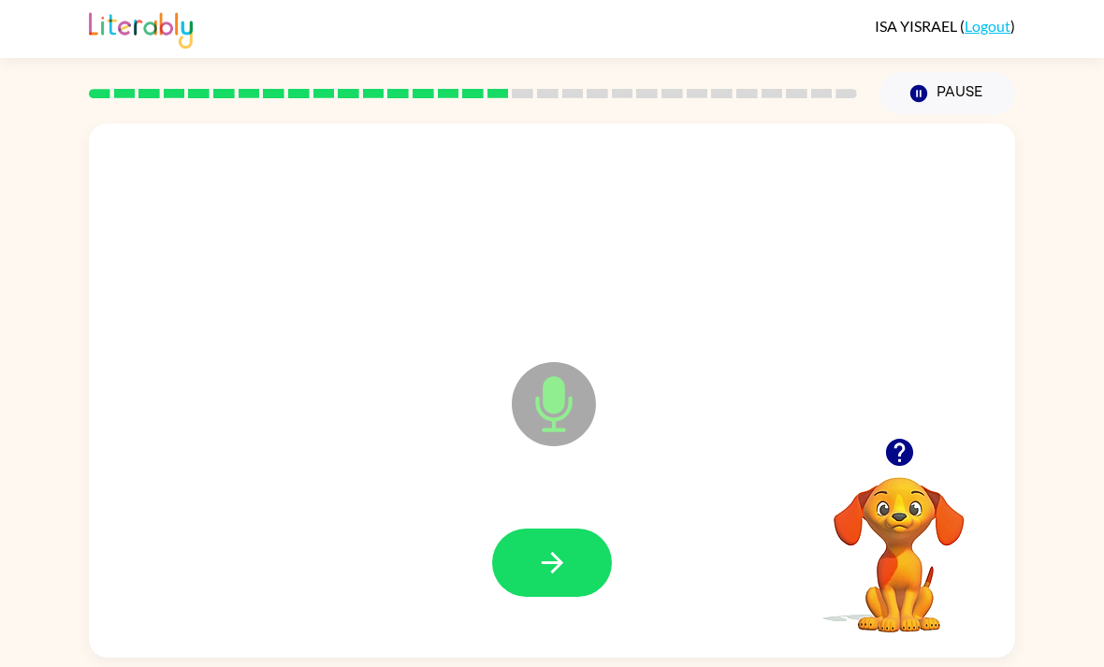
click at [546, 597] on button "button" at bounding box center [552, 563] width 120 height 68
click at [512, 586] on button "button" at bounding box center [552, 563] width 120 height 68
click at [900, 458] on icon "button" at bounding box center [898, 452] width 27 height 27
click at [574, 575] on button "button" at bounding box center [552, 563] width 120 height 68
click at [888, 459] on icon "button" at bounding box center [898, 452] width 27 height 27
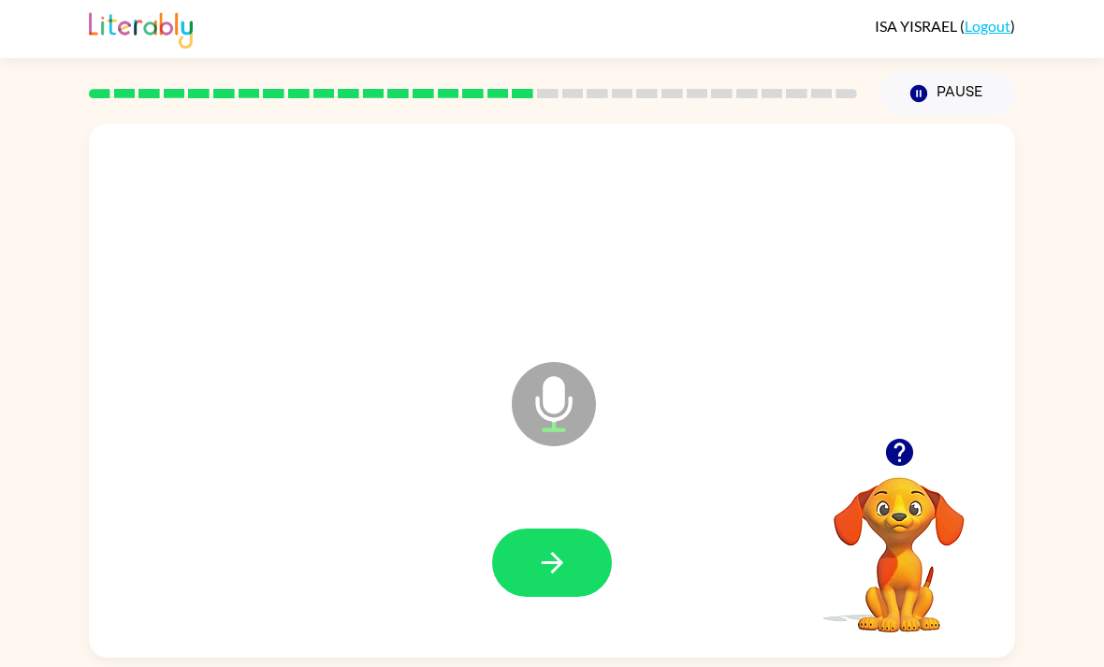
click at [899, 476] on button "button" at bounding box center [900, 453] width 48 height 48
click at [579, 561] on button "button" at bounding box center [552, 563] width 120 height 68
click at [508, 571] on button "button" at bounding box center [552, 563] width 120 height 68
click at [880, 466] on button "button" at bounding box center [900, 453] width 48 height 48
click at [910, 476] on button "button" at bounding box center [900, 453] width 48 height 48
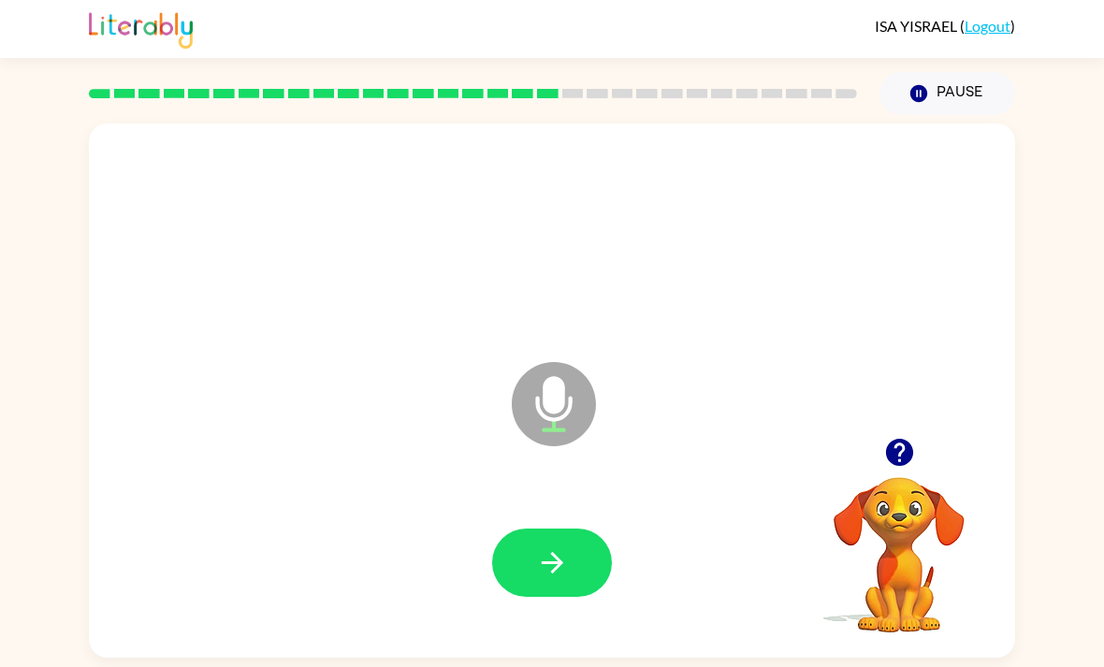
click at [562, 567] on icon "button" at bounding box center [552, 562] width 33 height 33
click at [561, 575] on icon "button" at bounding box center [552, 562] width 33 height 33
click at [594, 561] on button "button" at bounding box center [552, 563] width 120 height 68
click at [569, 572] on button "button" at bounding box center [552, 563] width 120 height 68
click at [892, 466] on icon "button" at bounding box center [898, 452] width 27 height 27
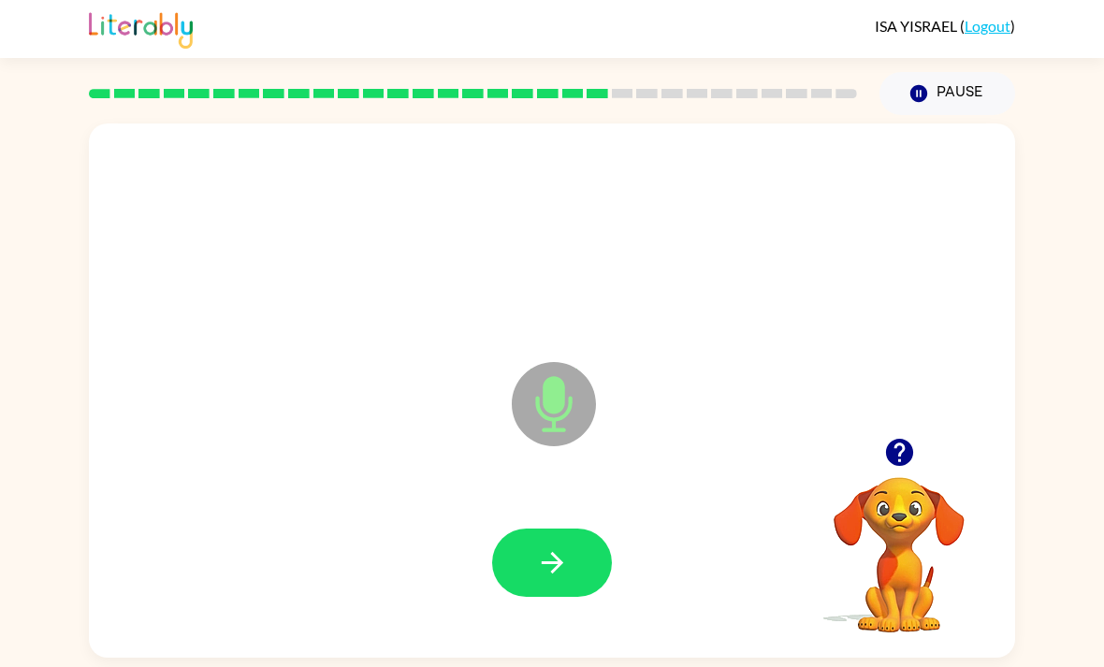
click at [568, 561] on icon "button" at bounding box center [552, 562] width 33 height 33
click at [584, 582] on button "button" at bounding box center [552, 563] width 120 height 68
click at [887, 442] on div "Microphone The Microphone is here when it is your turn to talk" at bounding box center [552, 391] width 926 height 534
click at [568, 575] on icon "button" at bounding box center [552, 562] width 33 height 33
click at [901, 459] on icon "button" at bounding box center [898, 452] width 27 height 27
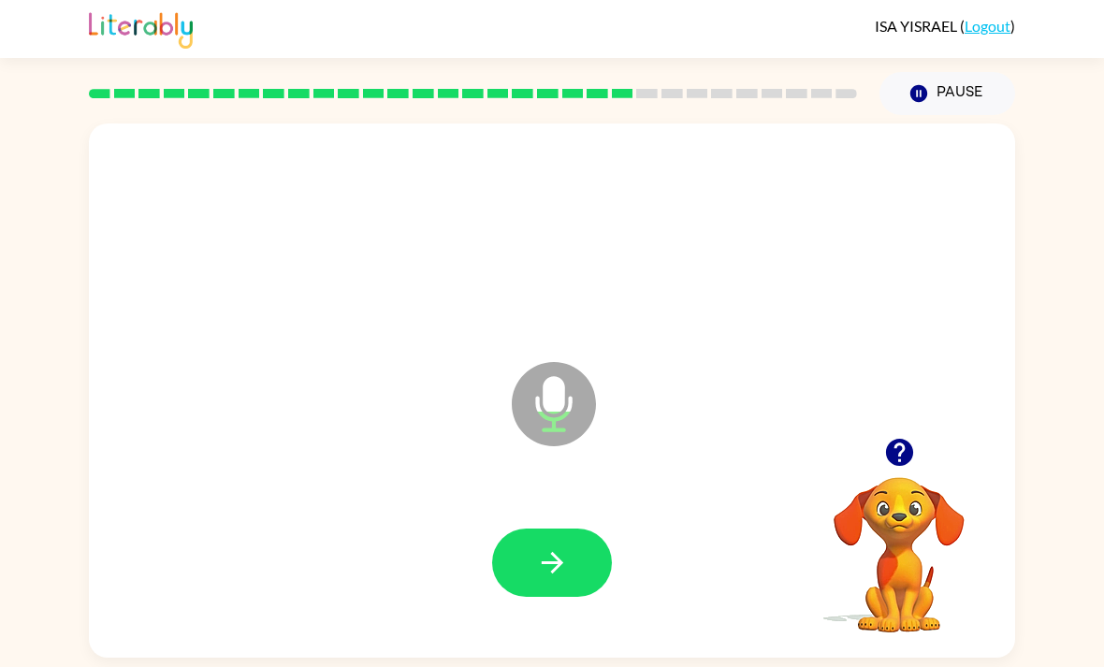
click at [597, 573] on button "button" at bounding box center [552, 563] width 120 height 68
click at [580, 580] on button "button" at bounding box center [552, 563] width 120 height 68
click at [561, 579] on icon "button" at bounding box center [552, 562] width 33 height 33
click at [568, 588] on button "button" at bounding box center [552, 563] width 120 height 68
click at [584, 565] on button "button" at bounding box center [552, 563] width 120 height 68
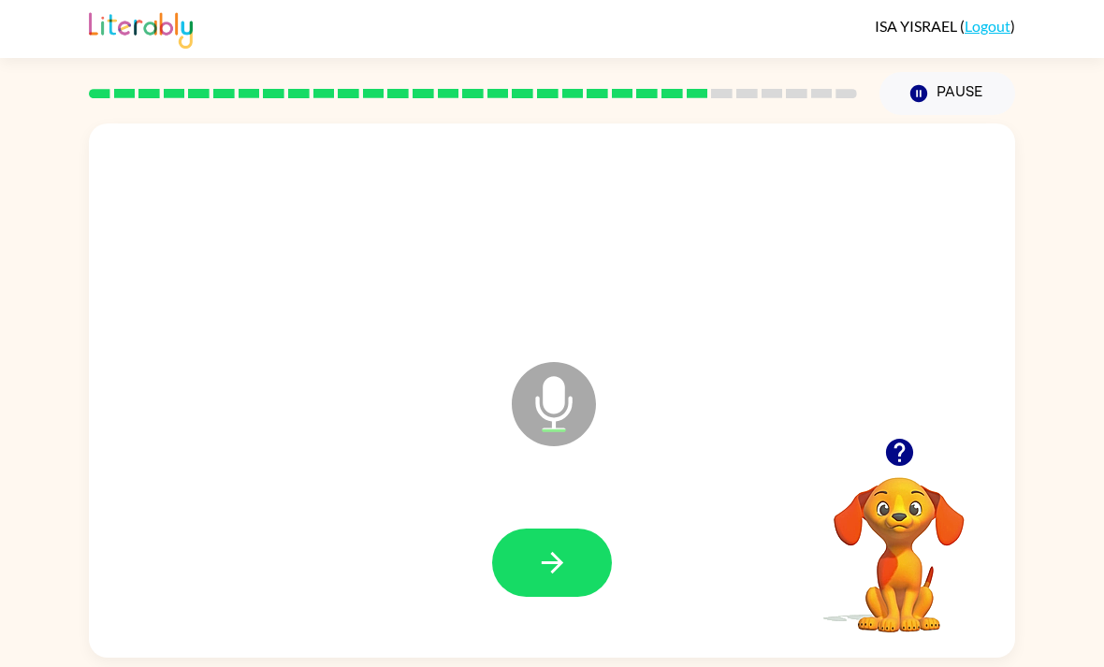
click at [575, 590] on button "button" at bounding box center [552, 563] width 120 height 68
click at [900, 458] on icon "button" at bounding box center [898, 452] width 27 height 27
click at [901, 457] on icon "button" at bounding box center [898, 452] width 27 height 27
click at [567, 568] on icon "button" at bounding box center [552, 562] width 33 height 33
click at [552, 597] on button "button" at bounding box center [552, 563] width 120 height 68
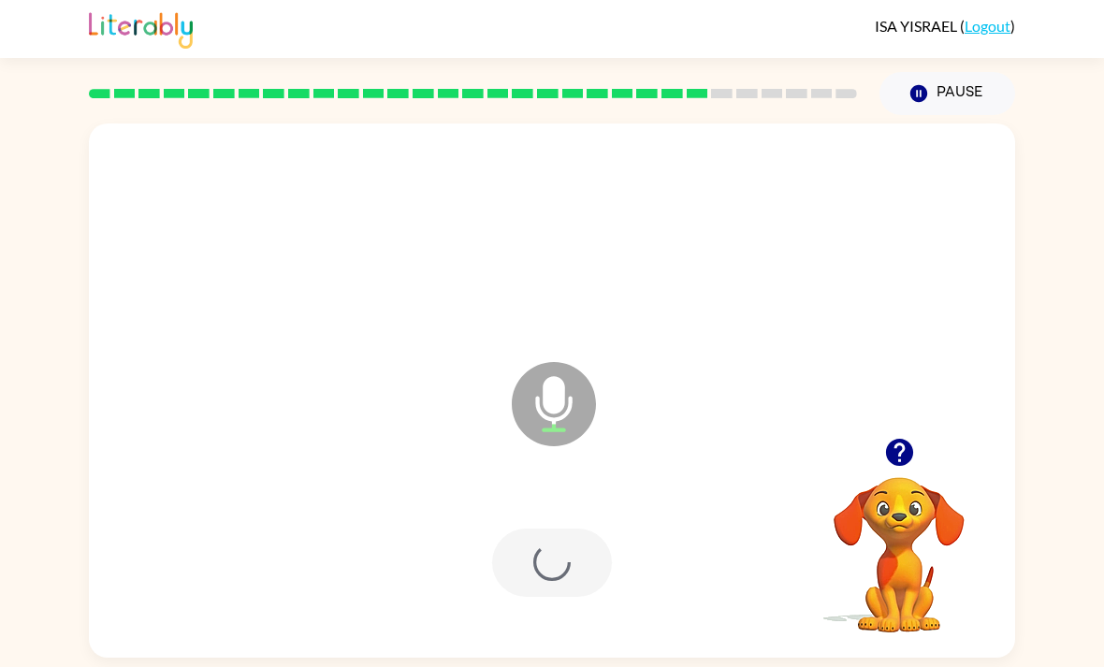
click at [561, 611] on div at bounding box center [552, 563] width 889 height 153
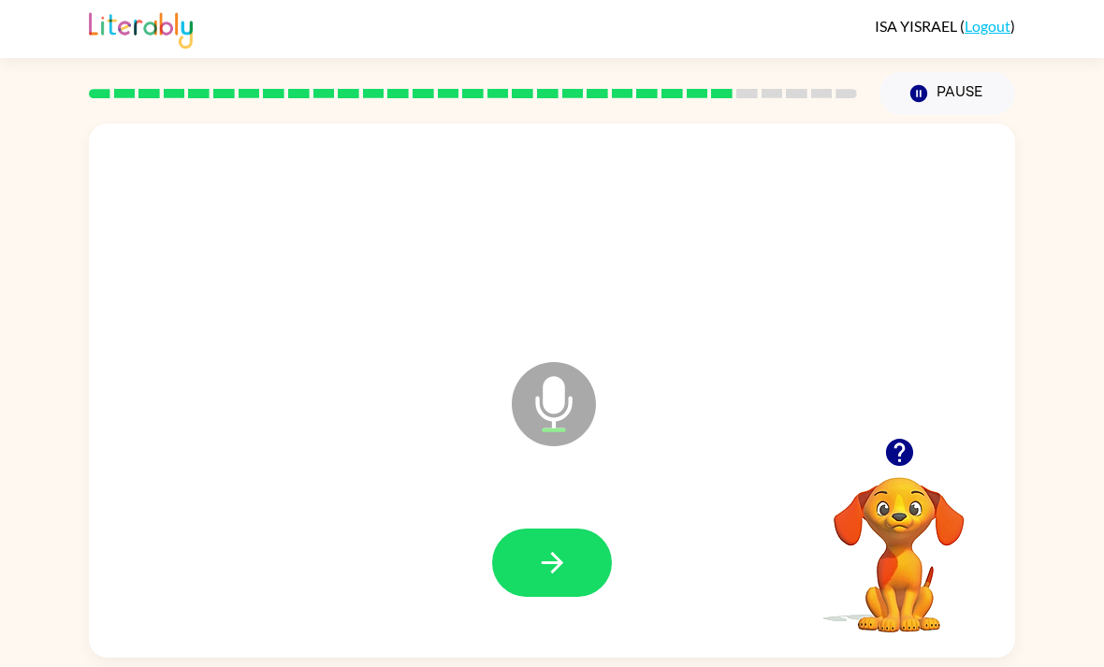
click at [574, 580] on button "button" at bounding box center [552, 563] width 120 height 68
click at [910, 466] on icon "button" at bounding box center [898, 452] width 27 height 27
click at [900, 464] on icon "button" at bounding box center [899, 452] width 33 height 33
click at [929, 90] on icon "Pause" at bounding box center [919, 93] width 21 height 21
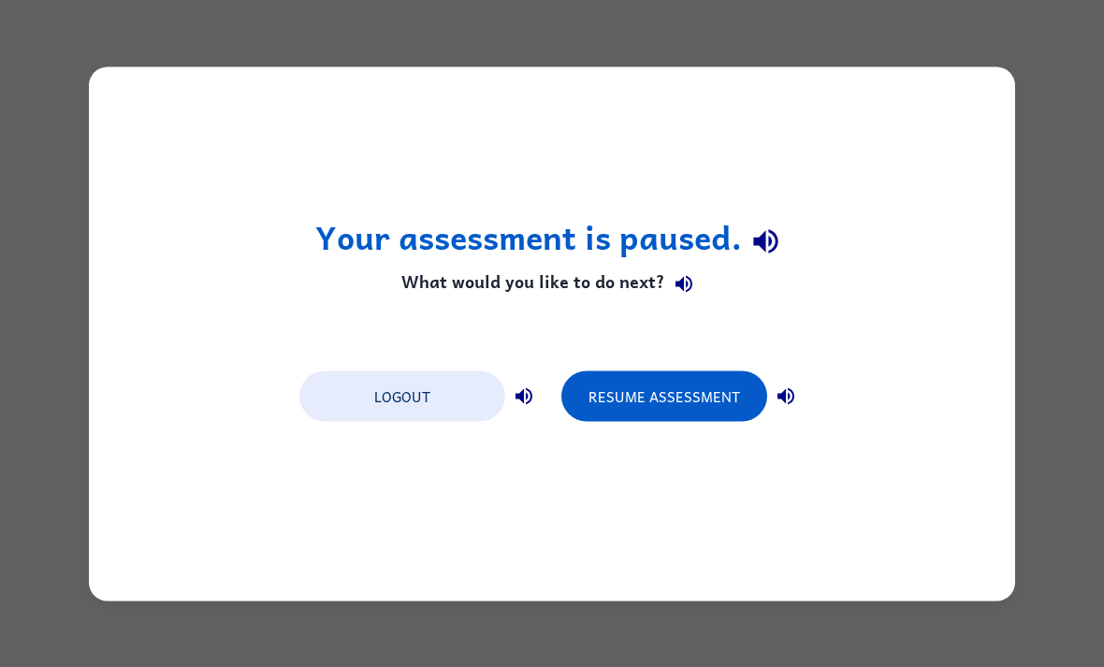
click at [715, 388] on button "Resume Assessment" at bounding box center [664, 396] width 206 height 51
click at [660, 393] on button "Resume Assessment" at bounding box center [664, 396] width 206 height 51
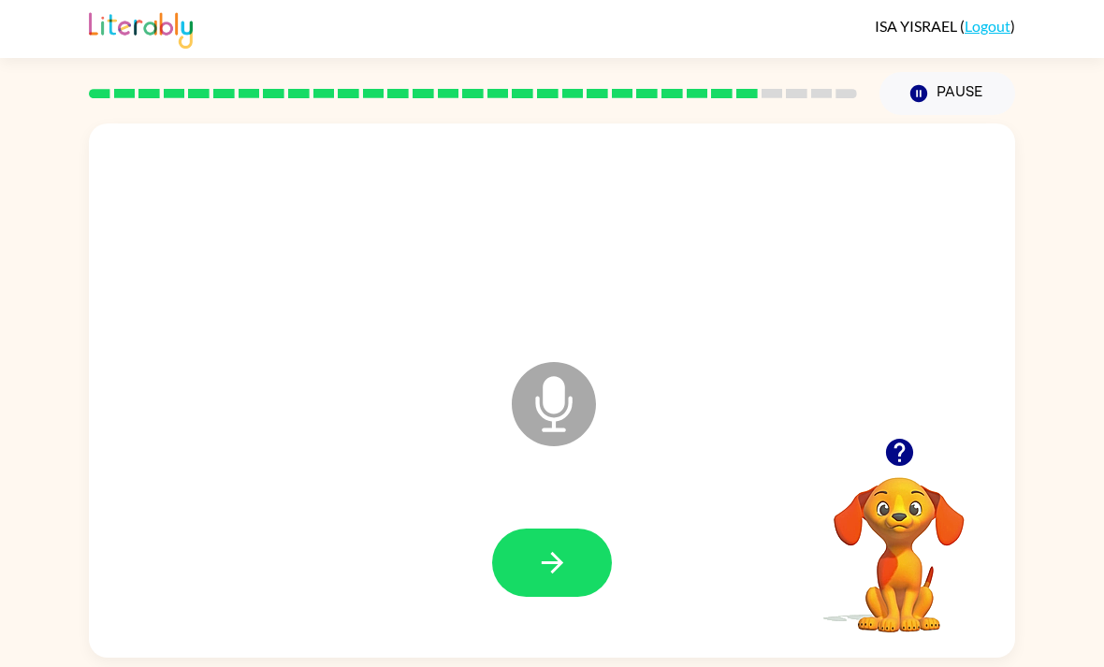
click at [542, 594] on button "button" at bounding box center [552, 563] width 120 height 68
click at [543, 427] on icon at bounding box center [554, 404] width 84 height 84
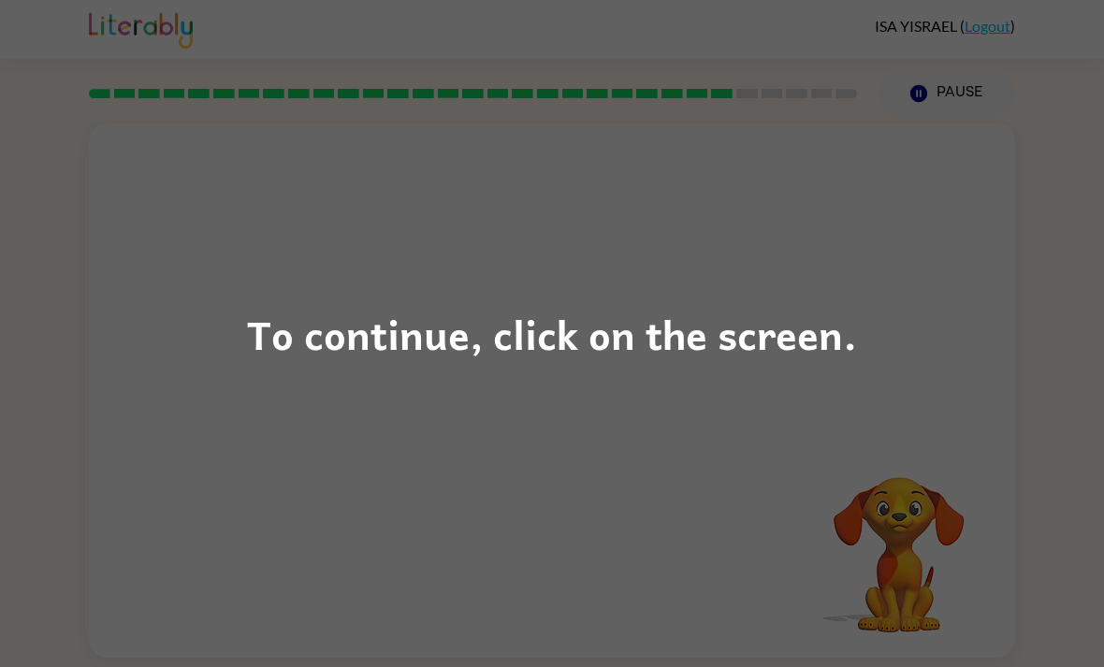
click at [738, 358] on div "To continue, click on the screen." at bounding box center [552, 334] width 610 height 64
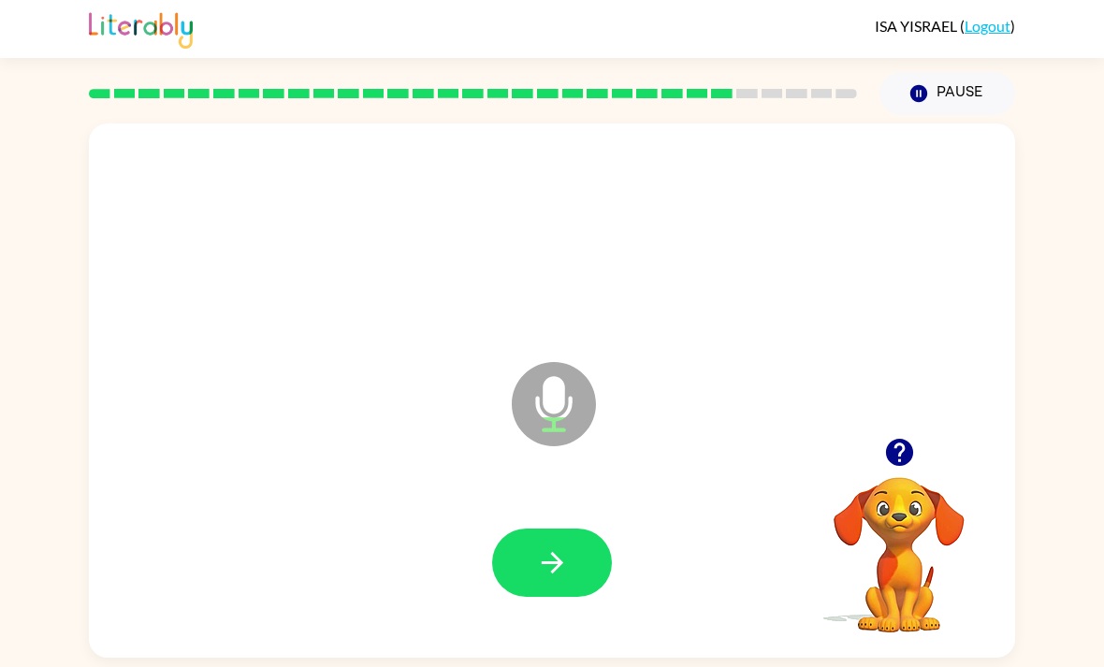
click at [568, 553] on button "button" at bounding box center [552, 563] width 120 height 68
click at [566, 565] on icon "button" at bounding box center [552, 562] width 33 height 33
click at [568, 567] on icon "button" at bounding box center [552, 562] width 33 height 33
click at [573, 529] on button "button" at bounding box center [552, 563] width 120 height 68
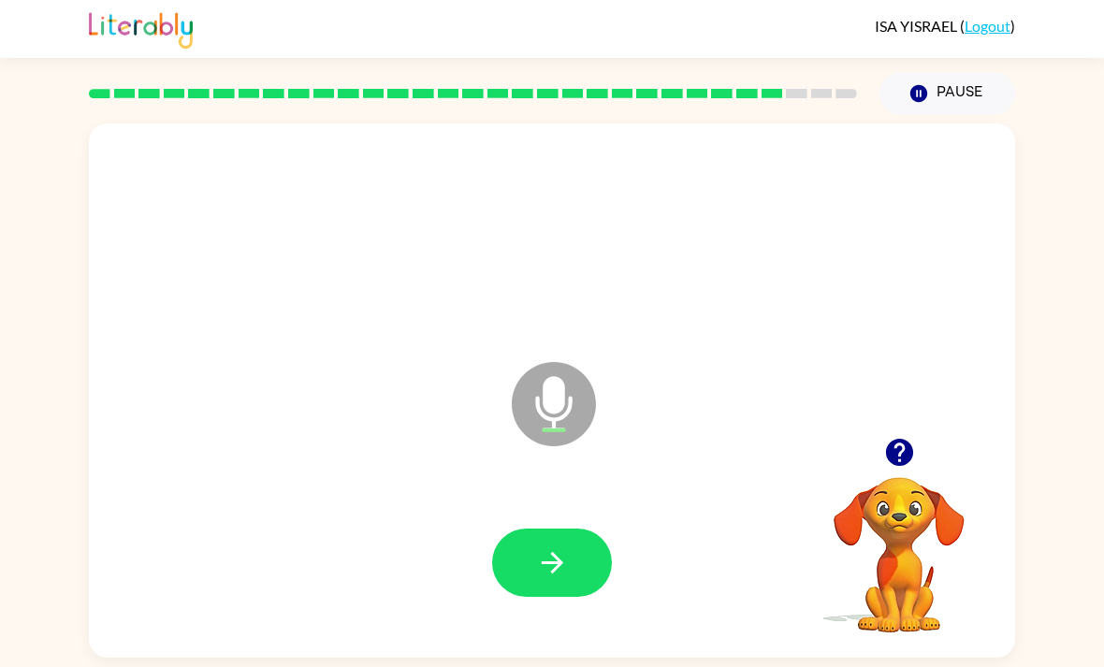
click at [901, 439] on icon "button" at bounding box center [898, 452] width 27 height 27
click at [584, 529] on button "button" at bounding box center [552, 563] width 120 height 68
click at [545, 546] on icon "button" at bounding box center [552, 562] width 33 height 33
click at [907, 439] on icon "button" at bounding box center [898, 452] width 27 height 27
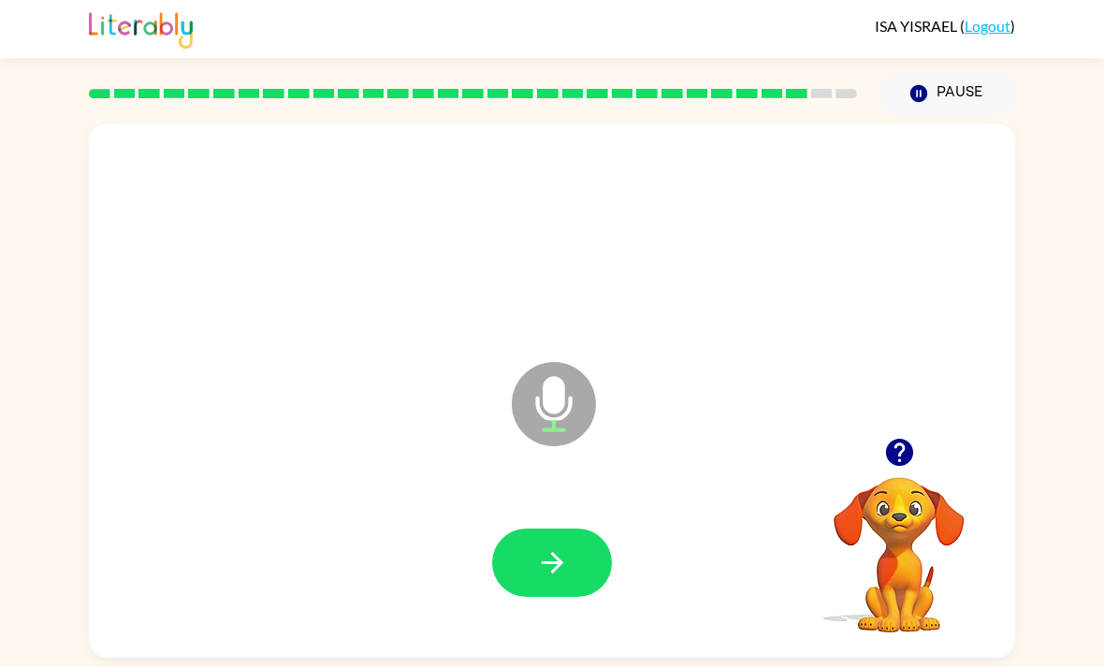
click at [562, 546] on icon "button" at bounding box center [552, 562] width 33 height 33
click at [917, 429] on button "button" at bounding box center [900, 453] width 48 height 48
click at [560, 546] on icon "button" at bounding box center [552, 562] width 33 height 33
click at [897, 436] on icon "button" at bounding box center [899, 452] width 33 height 33
click at [568, 546] on icon "button" at bounding box center [552, 562] width 33 height 33
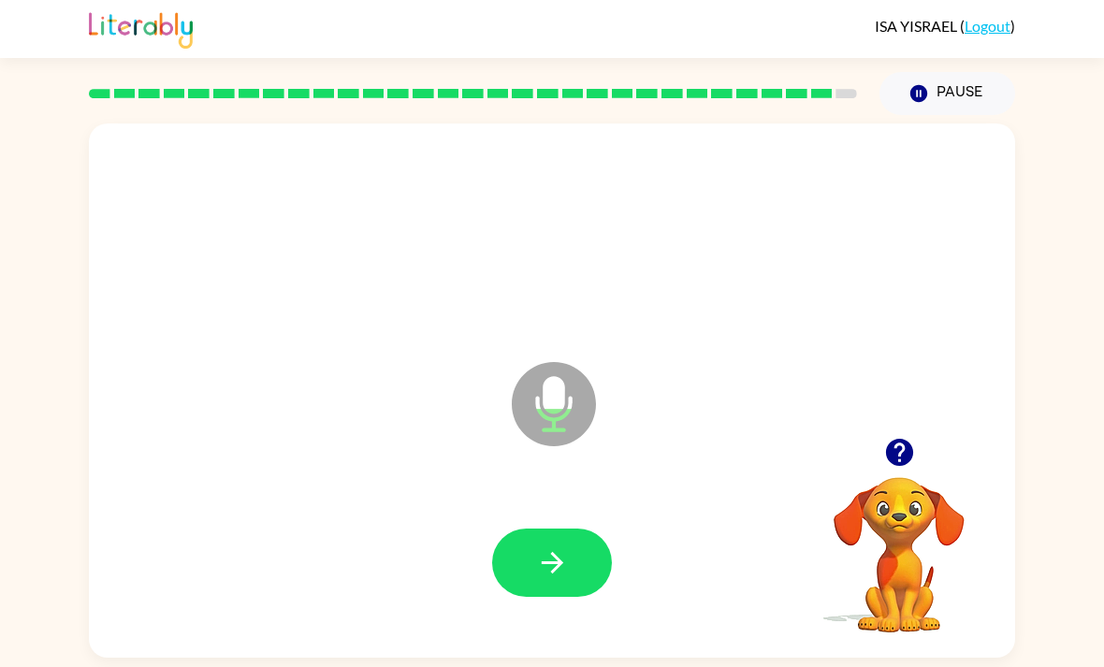
click at [551, 546] on icon "button" at bounding box center [552, 562] width 33 height 33
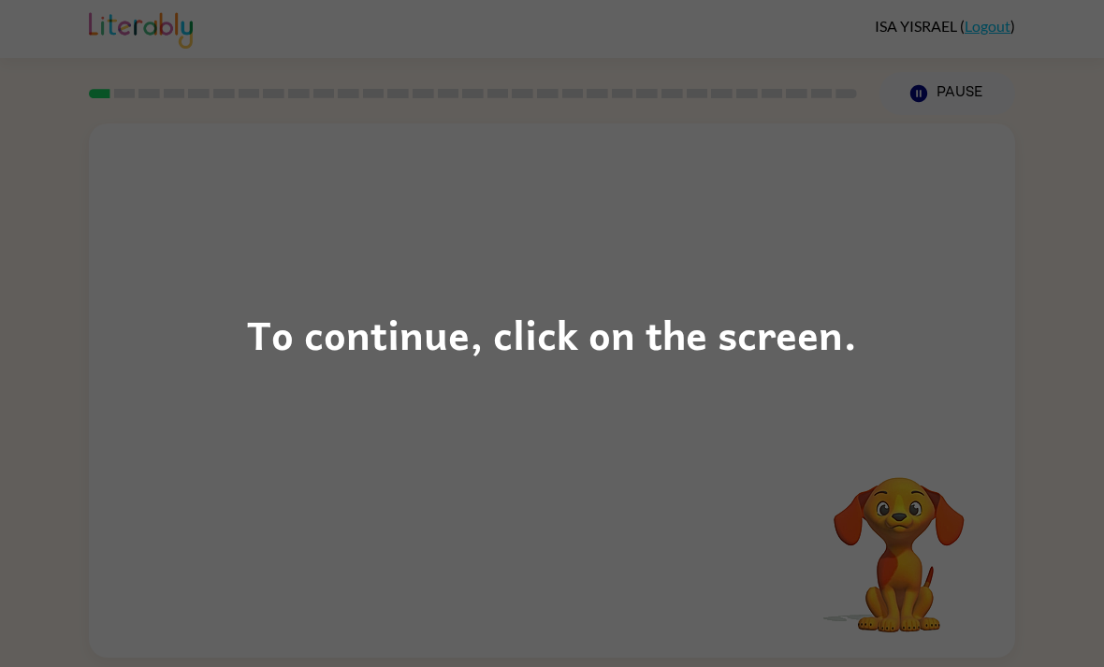
click at [925, 301] on div "To continue, click on the screen." at bounding box center [552, 333] width 1104 height 667
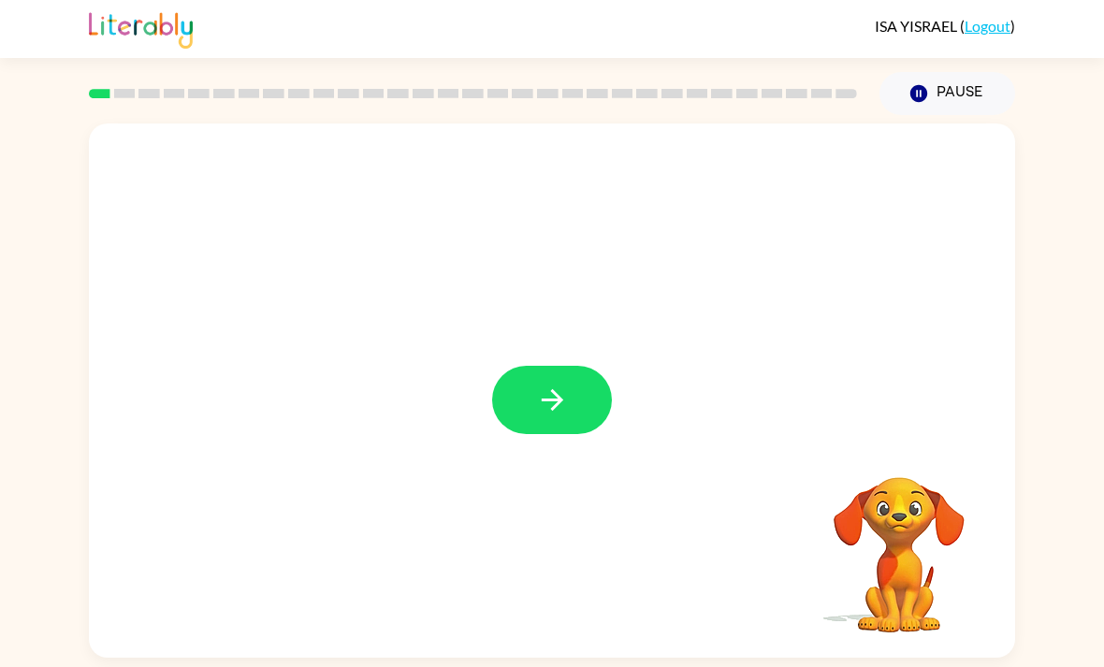
click at [551, 380] on button "button" at bounding box center [552, 400] width 120 height 68
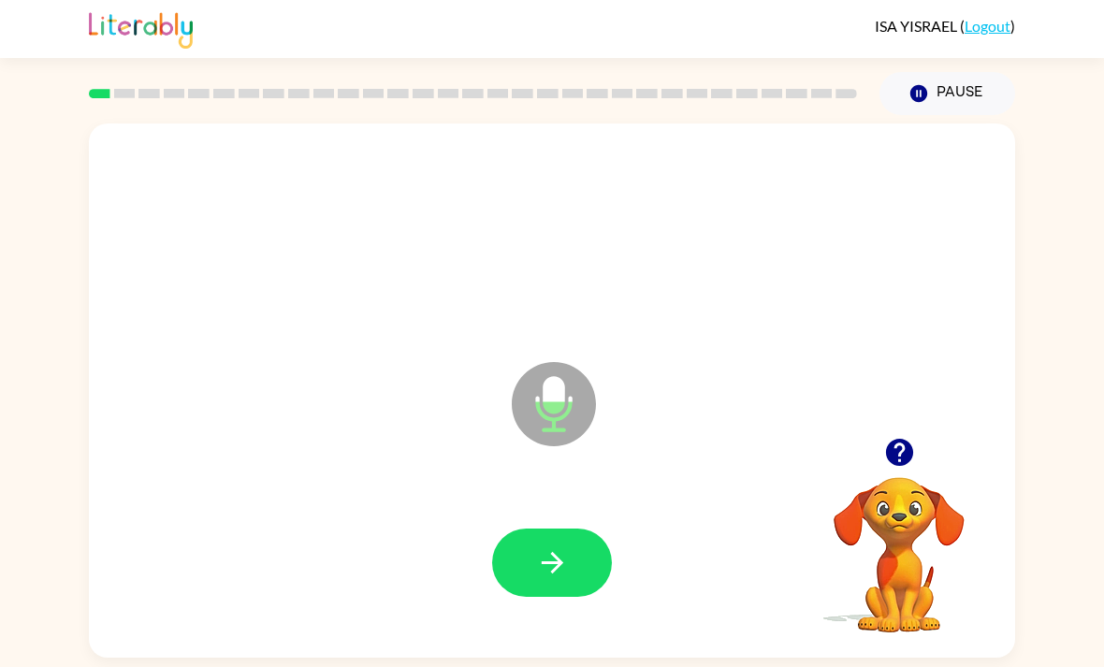
click at [554, 579] on icon "button" at bounding box center [552, 562] width 33 height 33
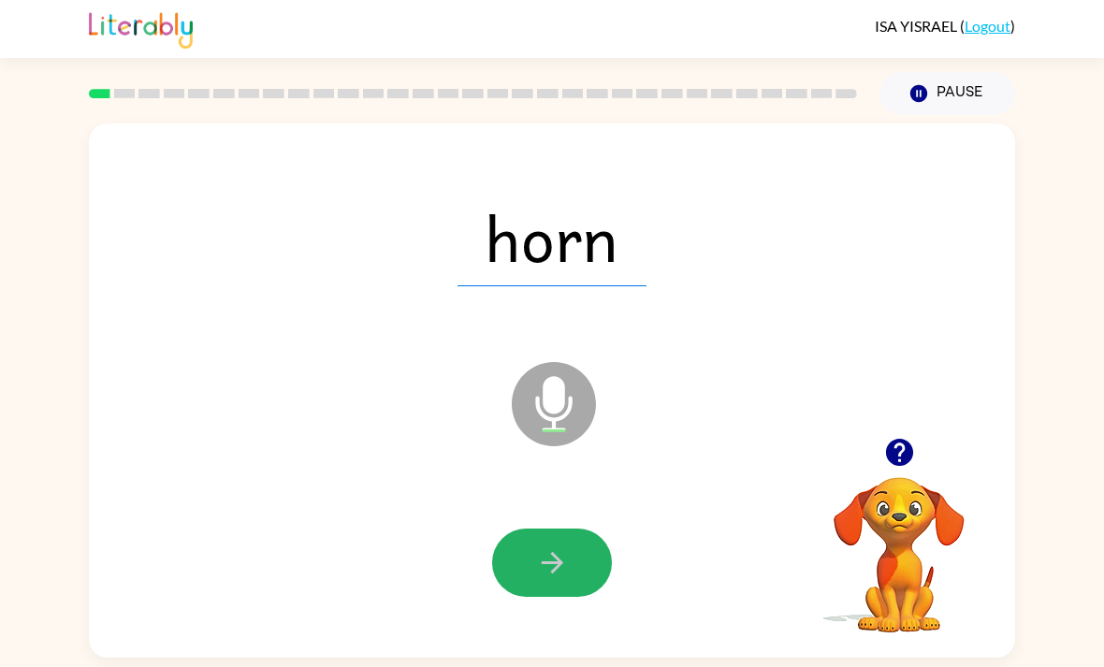
click at [554, 570] on icon "button" at bounding box center [552, 563] width 22 height 22
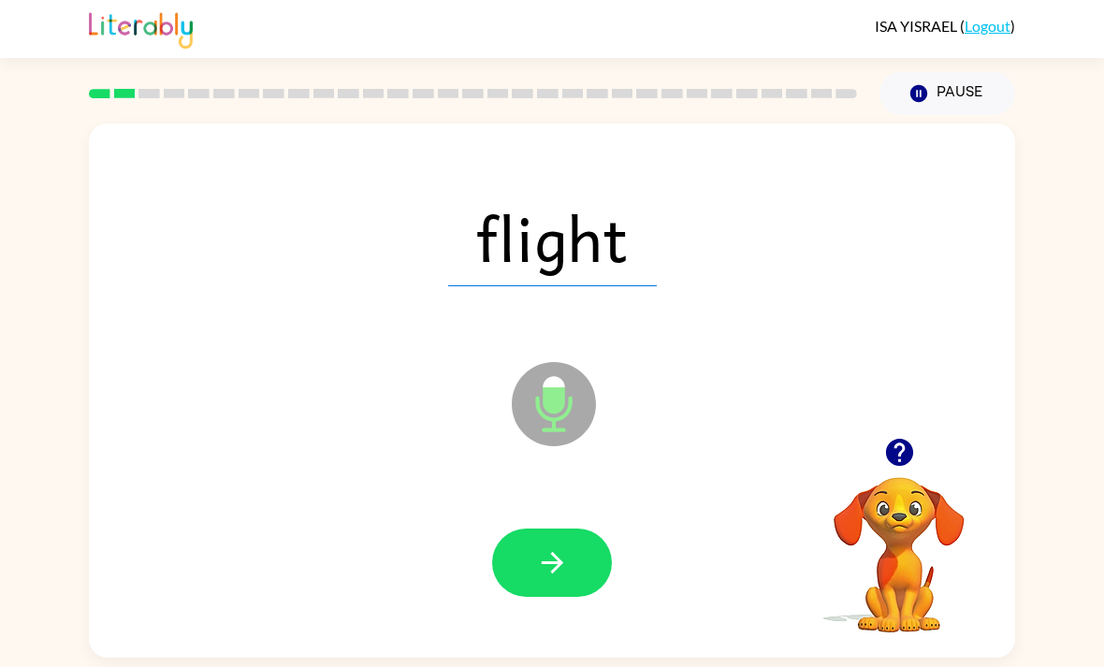
click at [579, 554] on button "button" at bounding box center [552, 563] width 120 height 68
click at [569, 560] on button "button" at bounding box center [552, 563] width 120 height 68
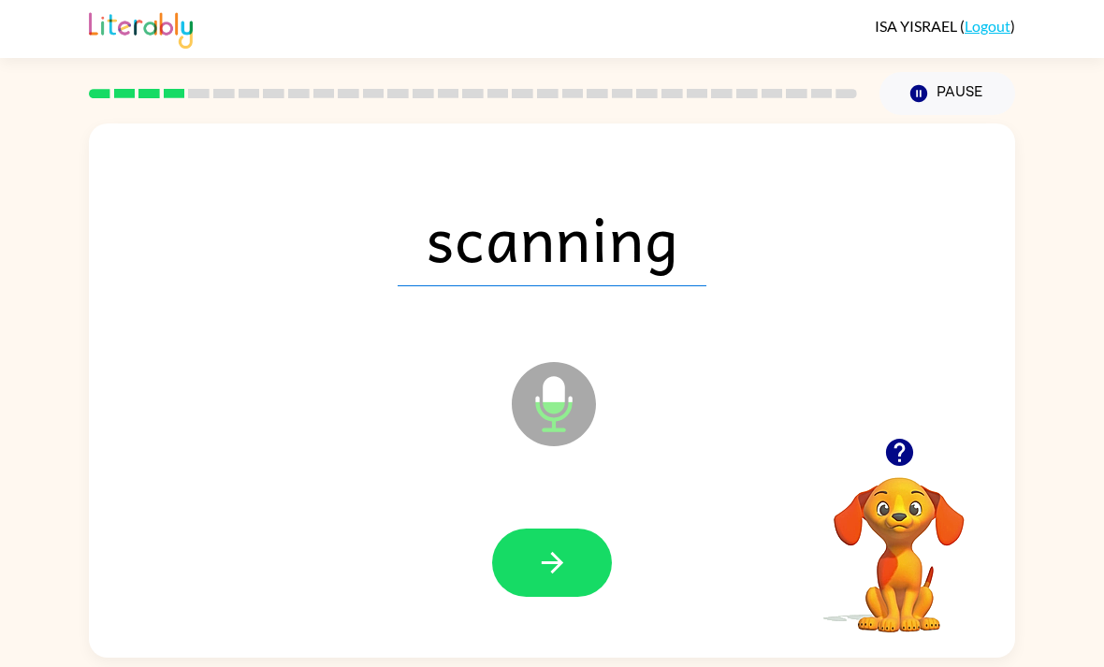
click at [572, 553] on button "button" at bounding box center [552, 563] width 120 height 68
click at [580, 549] on button "button" at bounding box center [552, 563] width 120 height 68
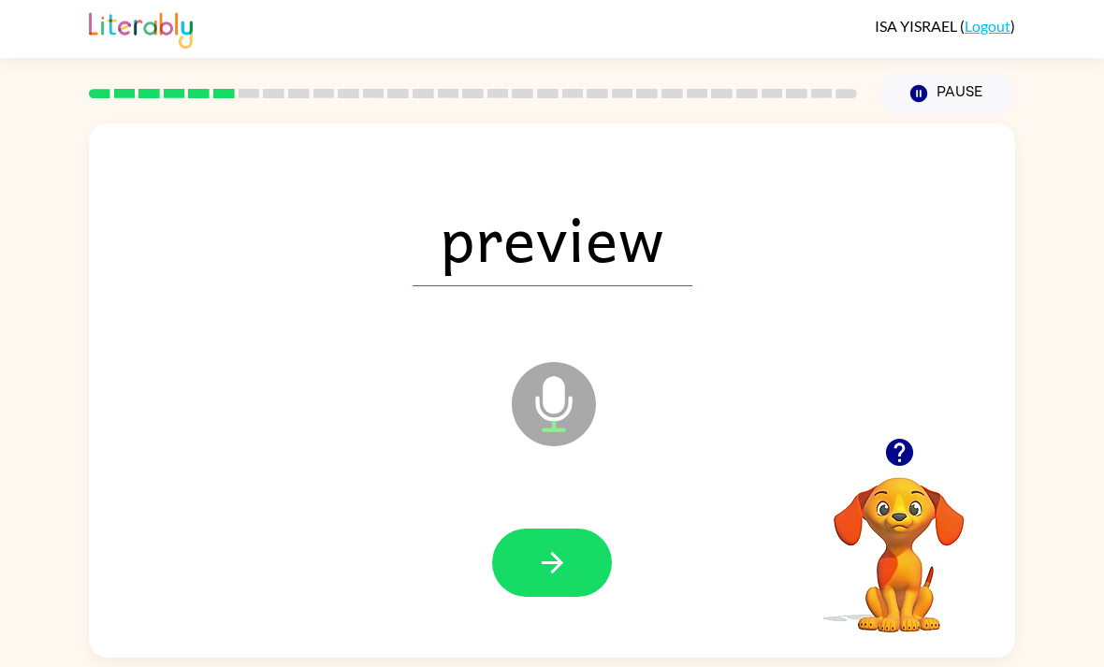
click at [580, 565] on button "button" at bounding box center [552, 563] width 120 height 68
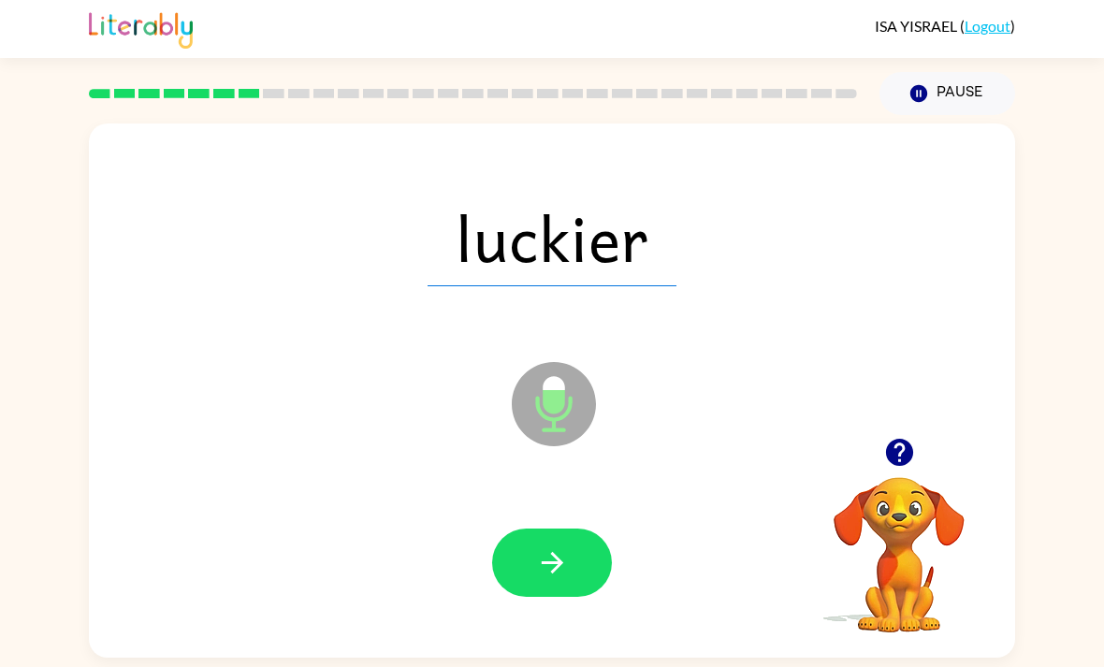
click at [575, 569] on button "button" at bounding box center [552, 563] width 120 height 68
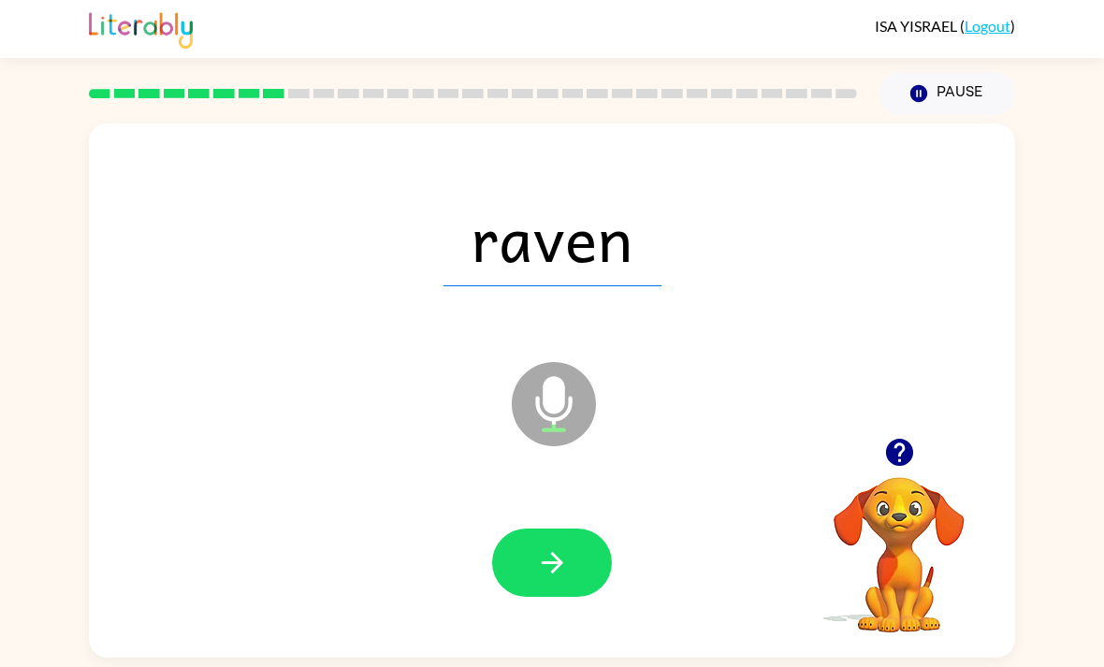
click at [573, 579] on button "button" at bounding box center [552, 563] width 120 height 68
click at [592, 563] on button "button" at bounding box center [552, 563] width 120 height 68
click at [592, 572] on button "button" at bounding box center [552, 563] width 120 height 68
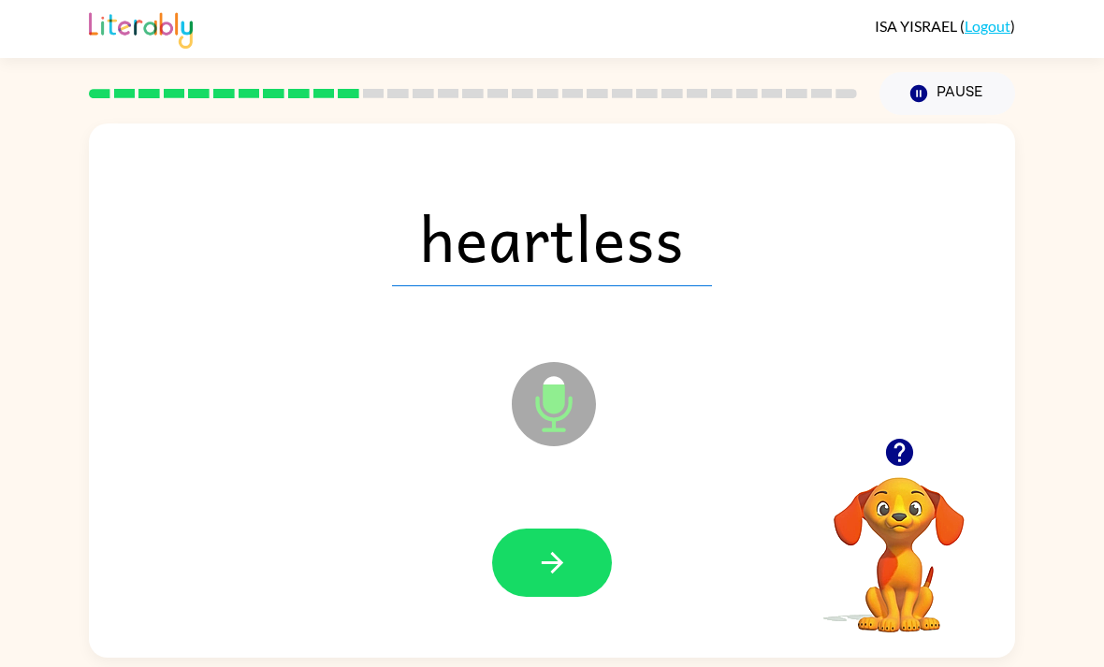
click at [555, 570] on icon "button" at bounding box center [552, 563] width 22 height 22
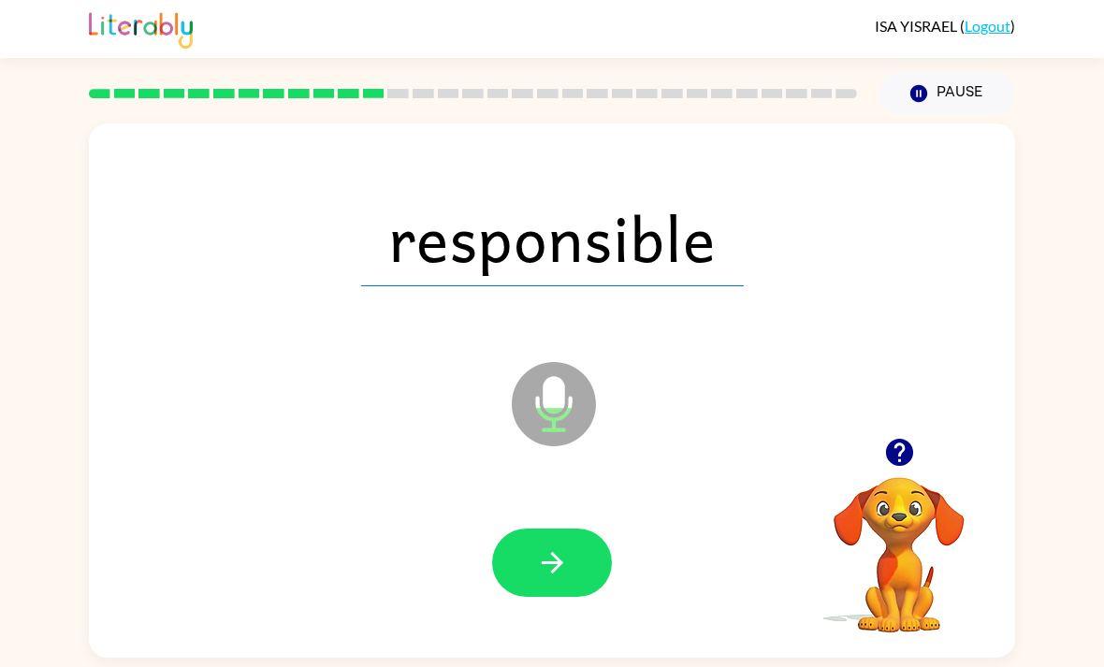
click at [565, 579] on icon "button" at bounding box center [552, 562] width 33 height 33
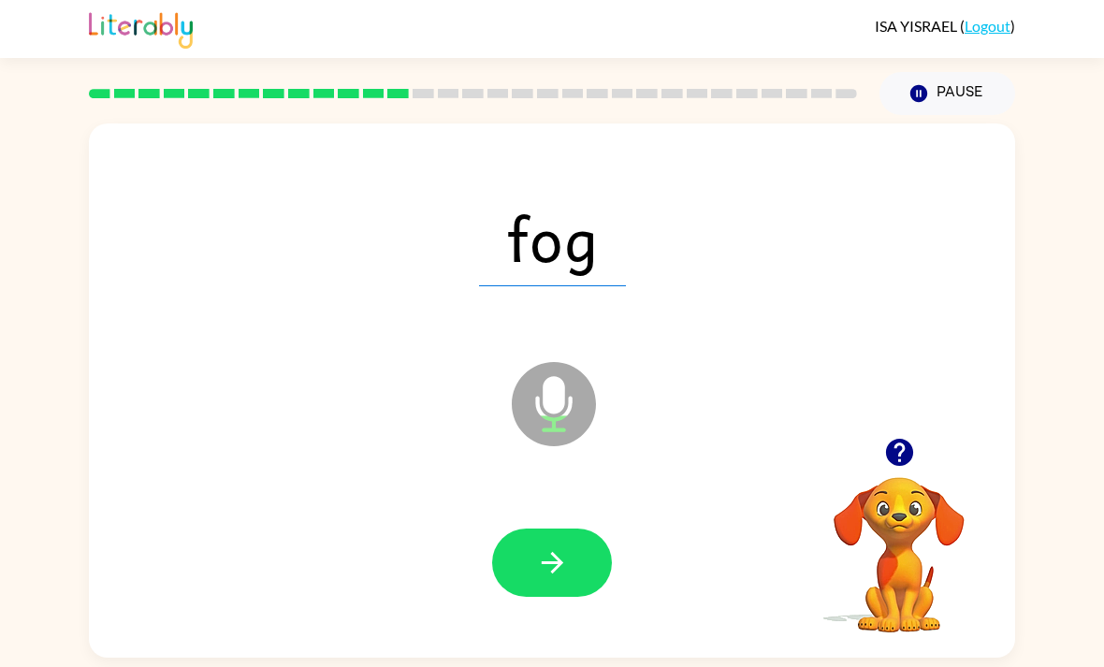
click at [568, 557] on icon "button" at bounding box center [552, 562] width 33 height 33
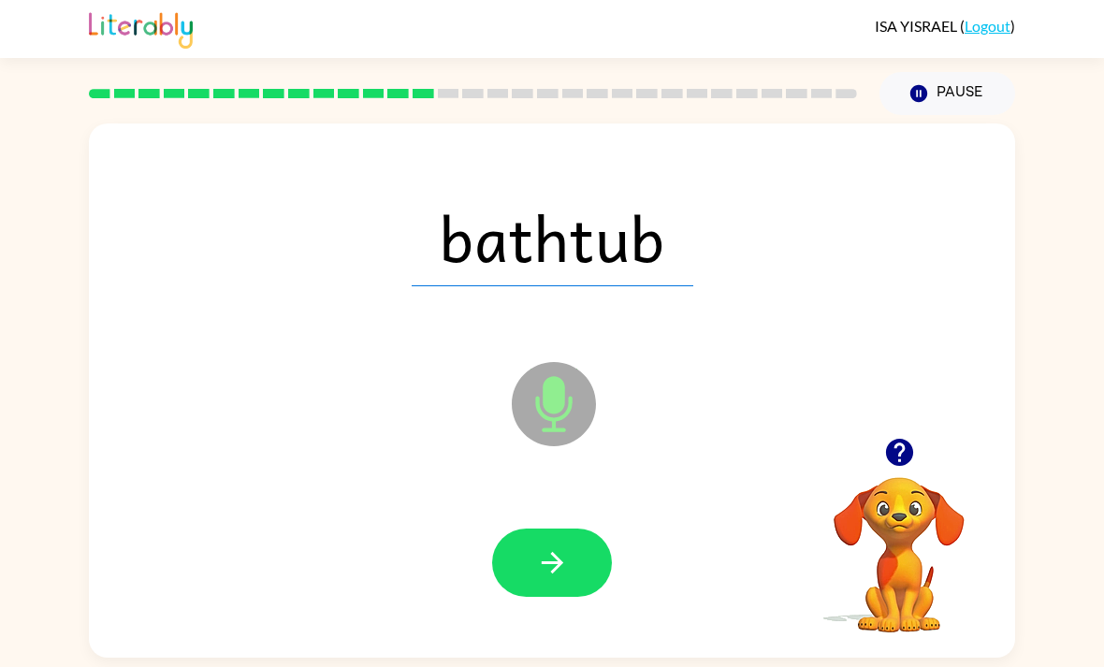
click at [566, 571] on icon "button" at bounding box center [552, 562] width 33 height 33
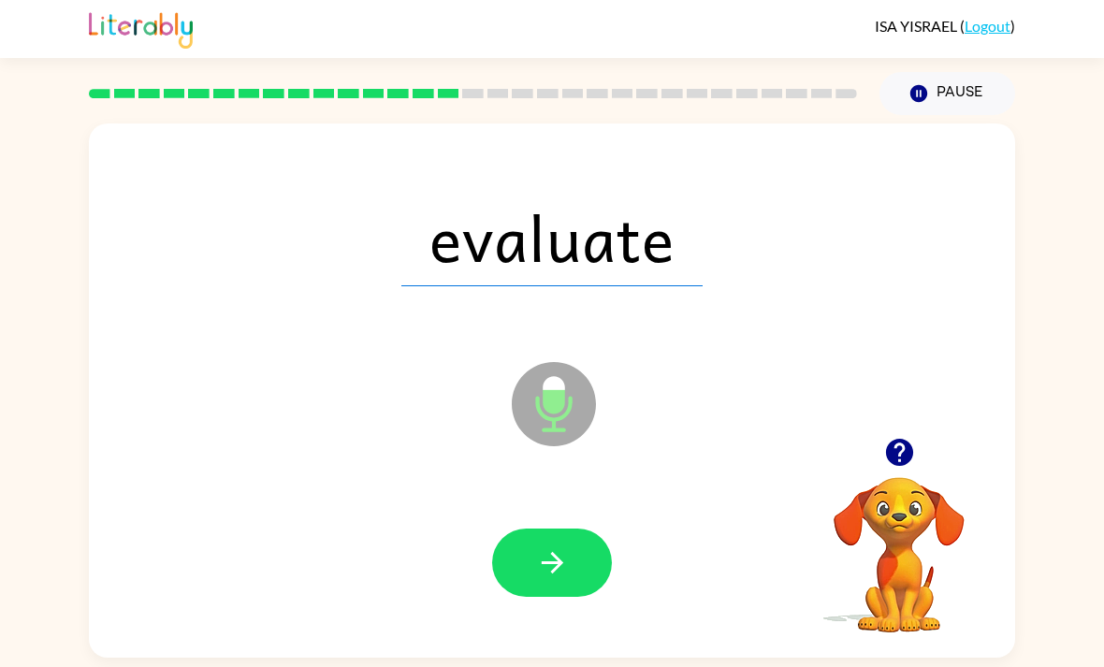
click at [586, 569] on button "button" at bounding box center [552, 563] width 120 height 68
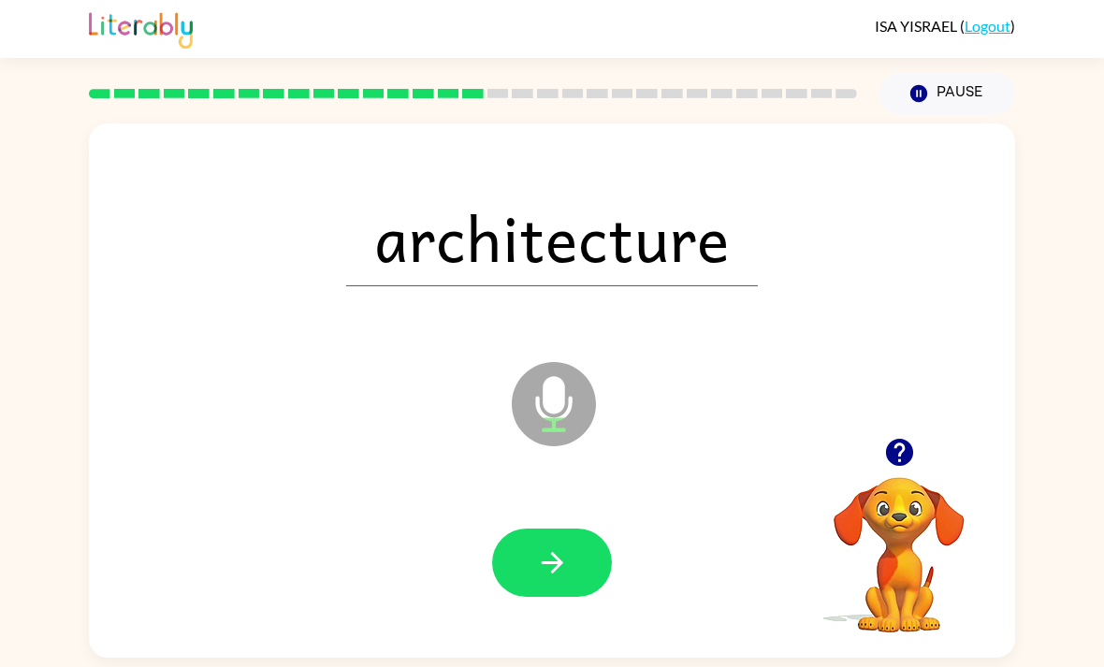
click at [575, 569] on button "button" at bounding box center [552, 563] width 120 height 68
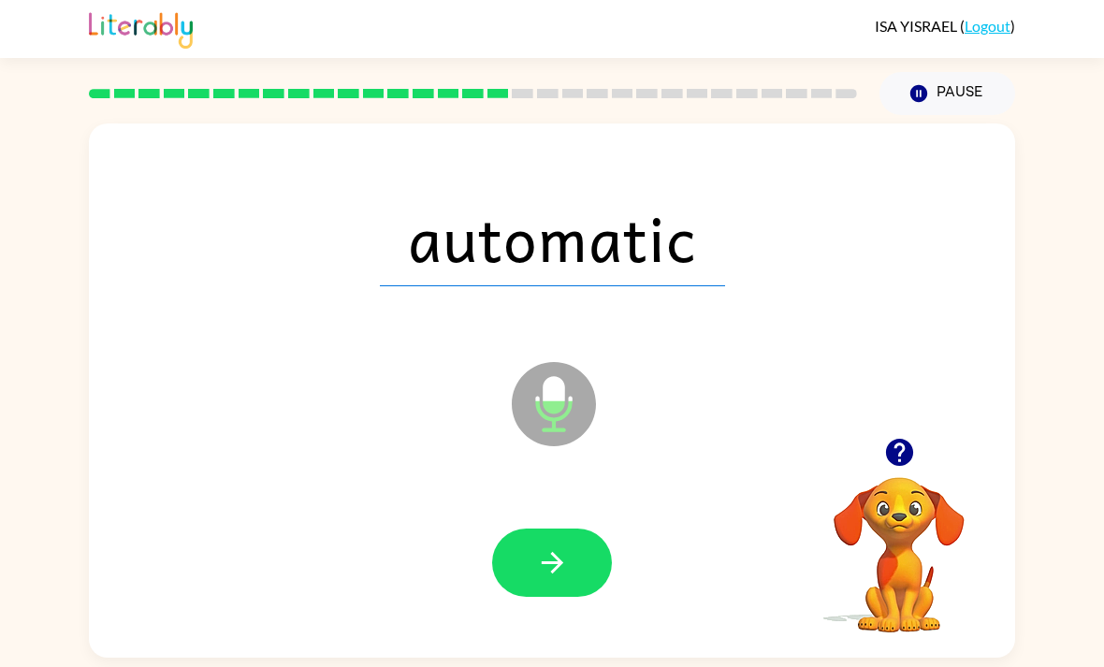
click at [567, 570] on icon "button" at bounding box center [552, 562] width 33 height 33
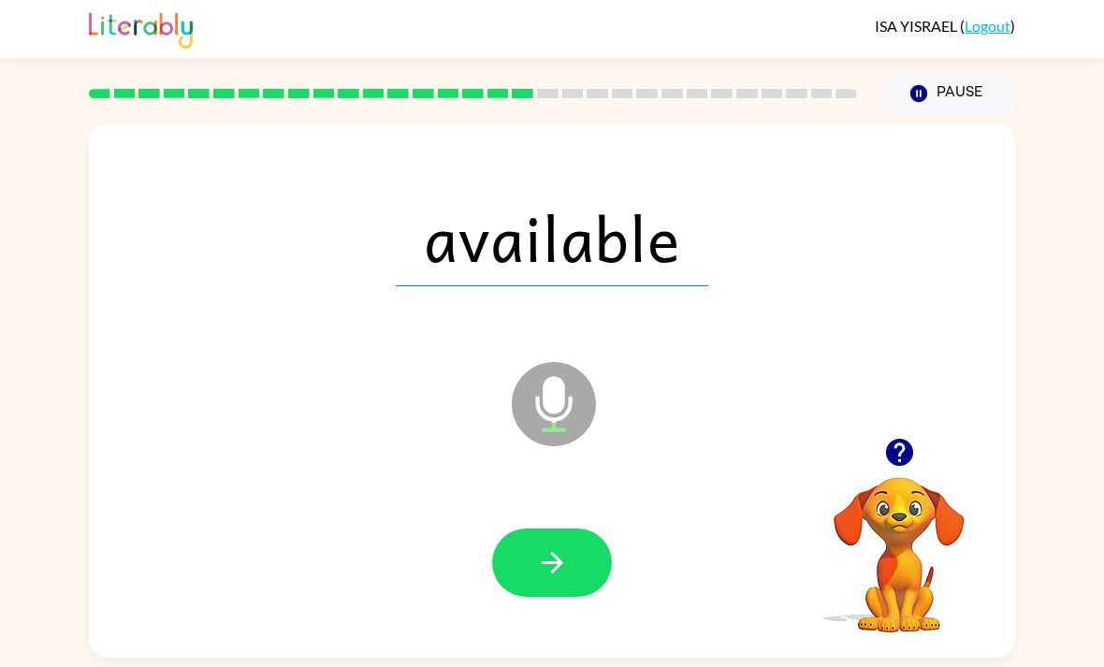
click at [569, 555] on button "button" at bounding box center [552, 563] width 120 height 68
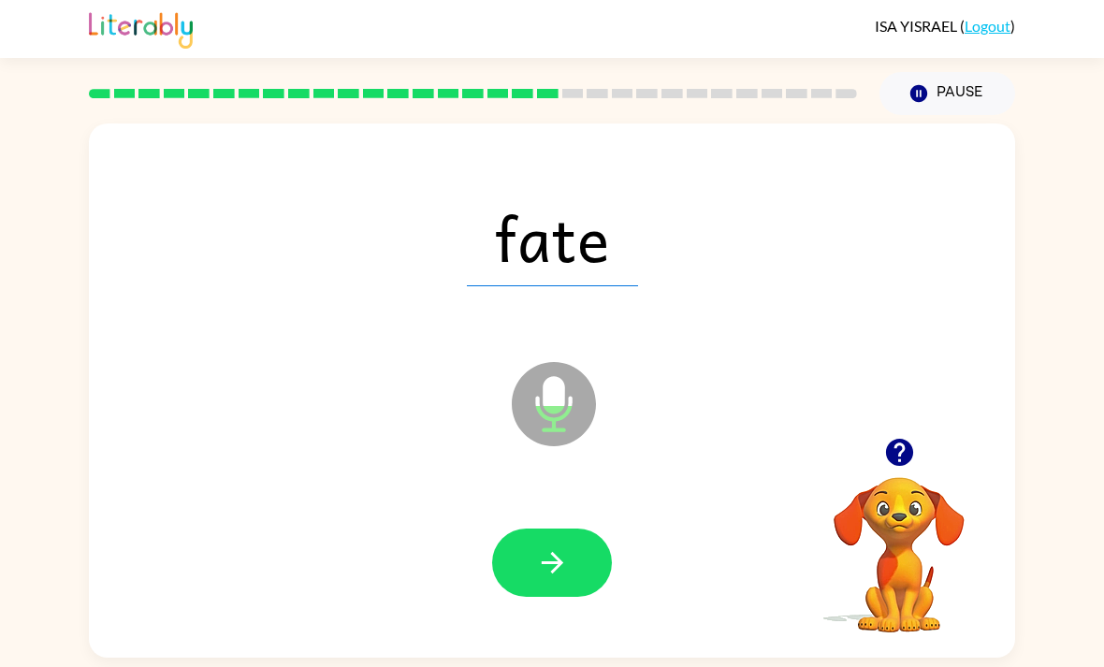
click at [551, 557] on icon "button" at bounding box center [552, 562] width 33 height 33
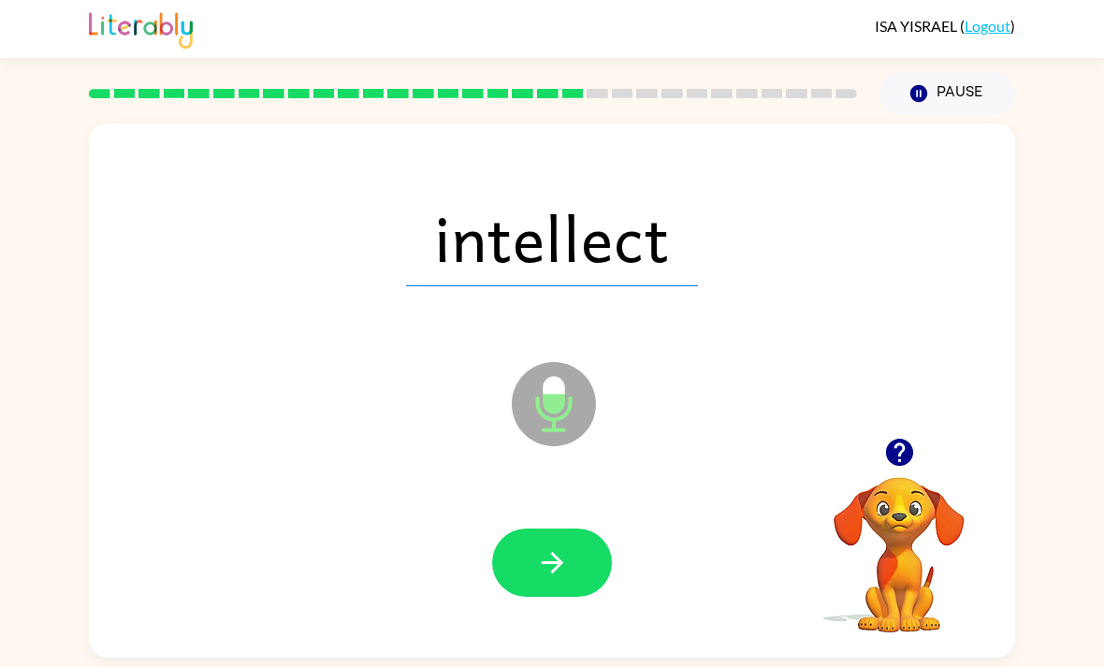
click at [572, 550] on button "button" at bounding box center [552, 563] width 120 height 68
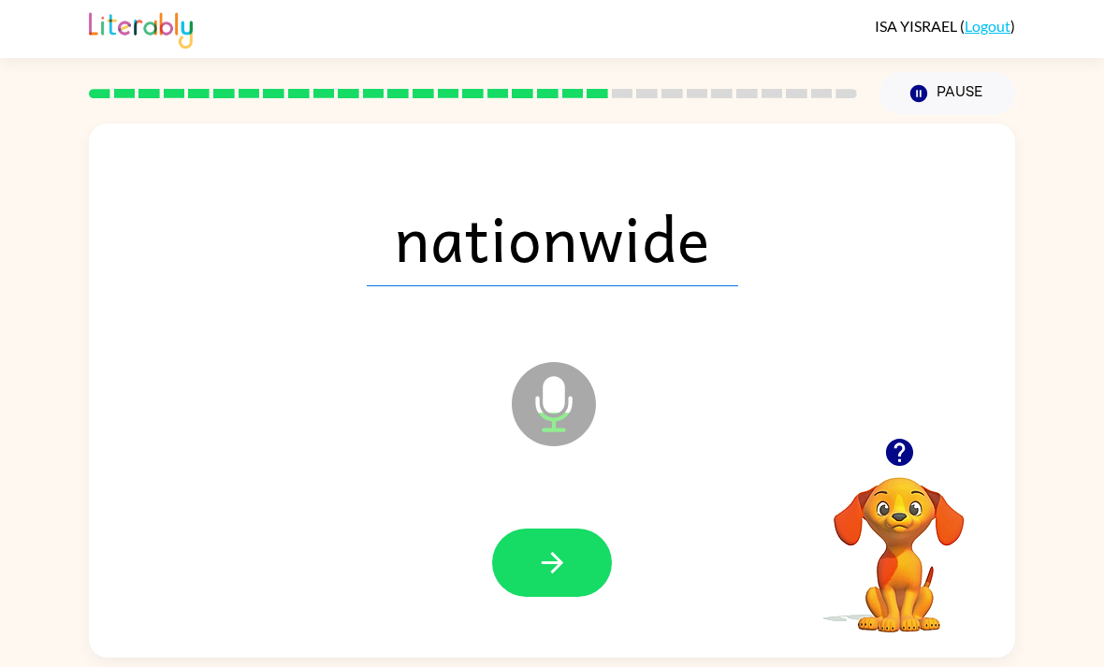
click at [568, 571] on icon "button" at bounding box center [552, 562] width 33 height 33
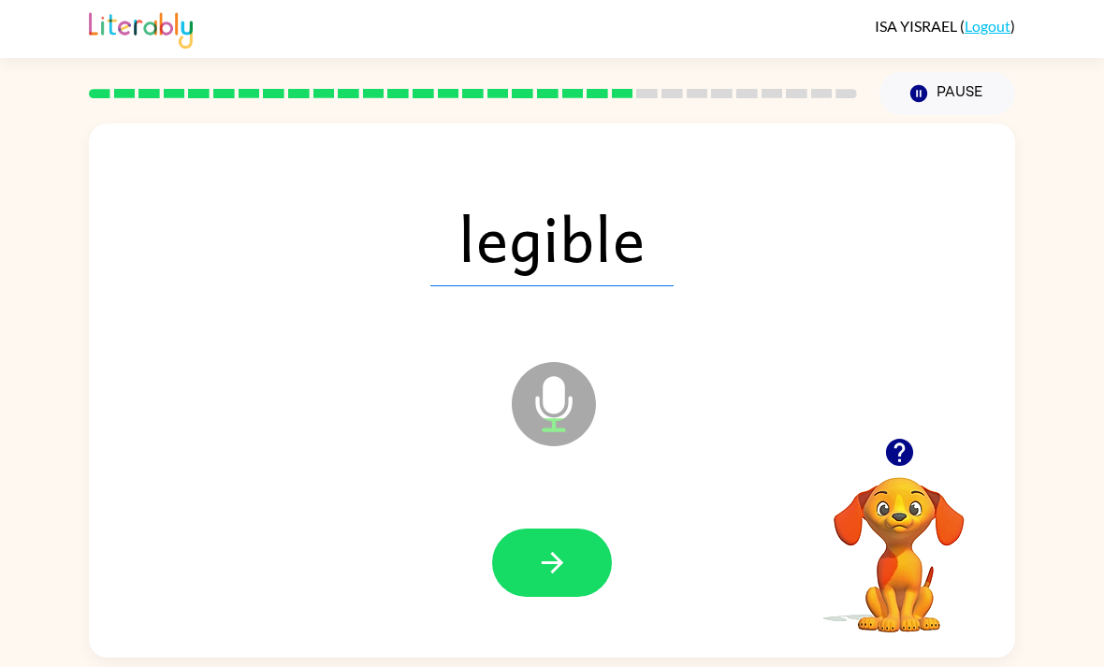
click at [567, 563] on icon "button" at bounding box center [552, 562] width 33 height 33
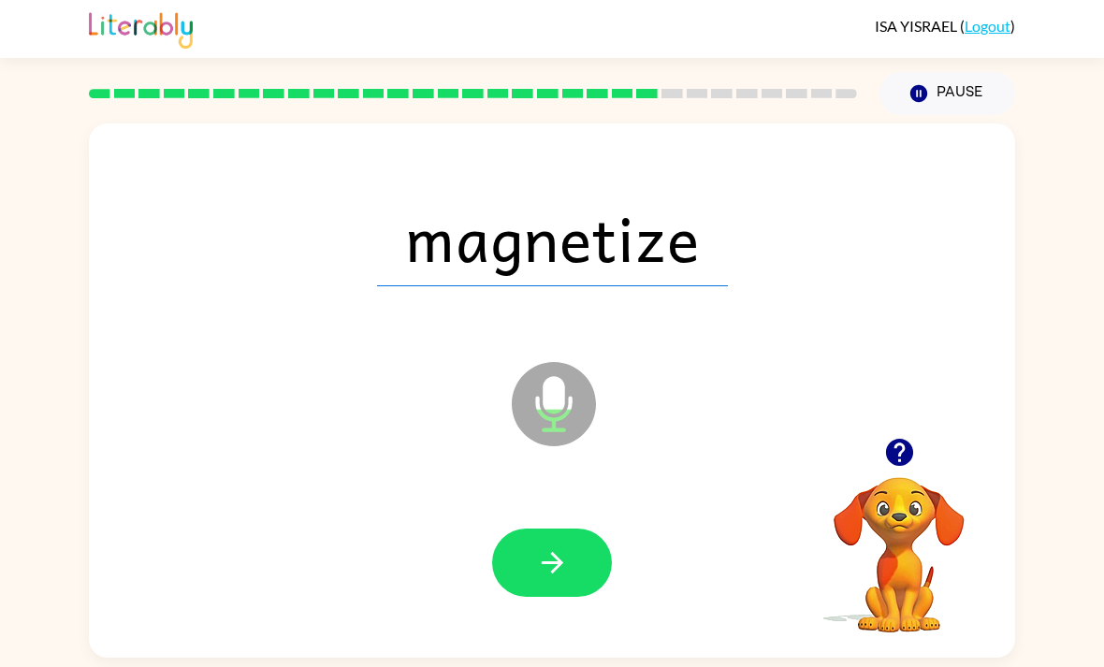
click at [569, 575] on button "button" at bounding box center [552, 563] width 120 height 68
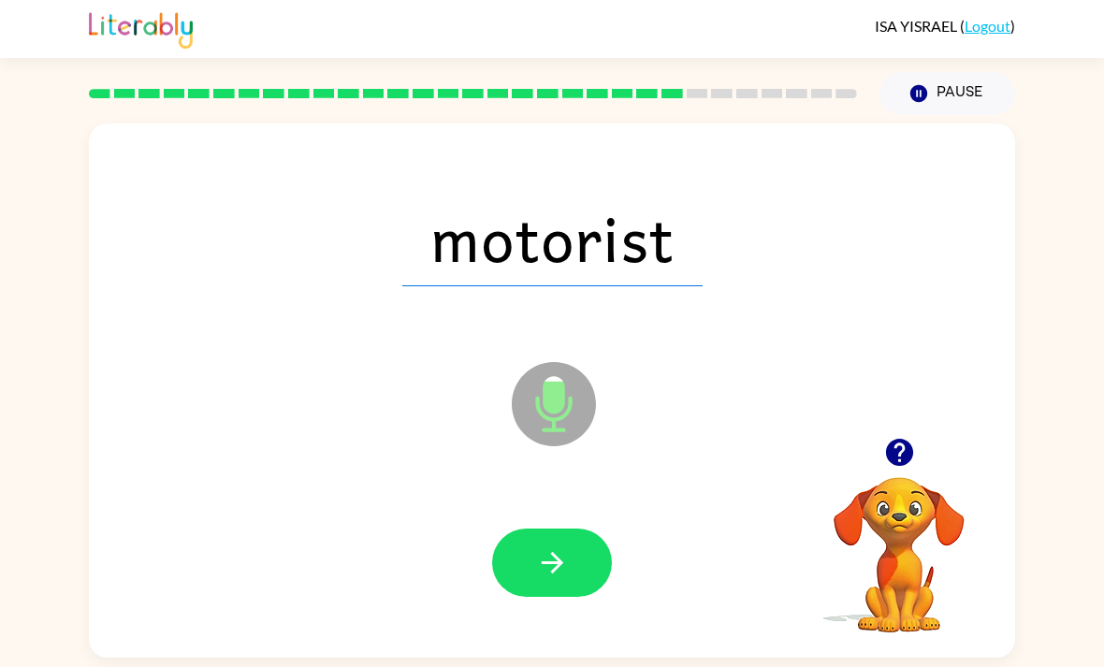
click at [586, 555] on button "button" at bounding box center [552, 563] width 120 height 68
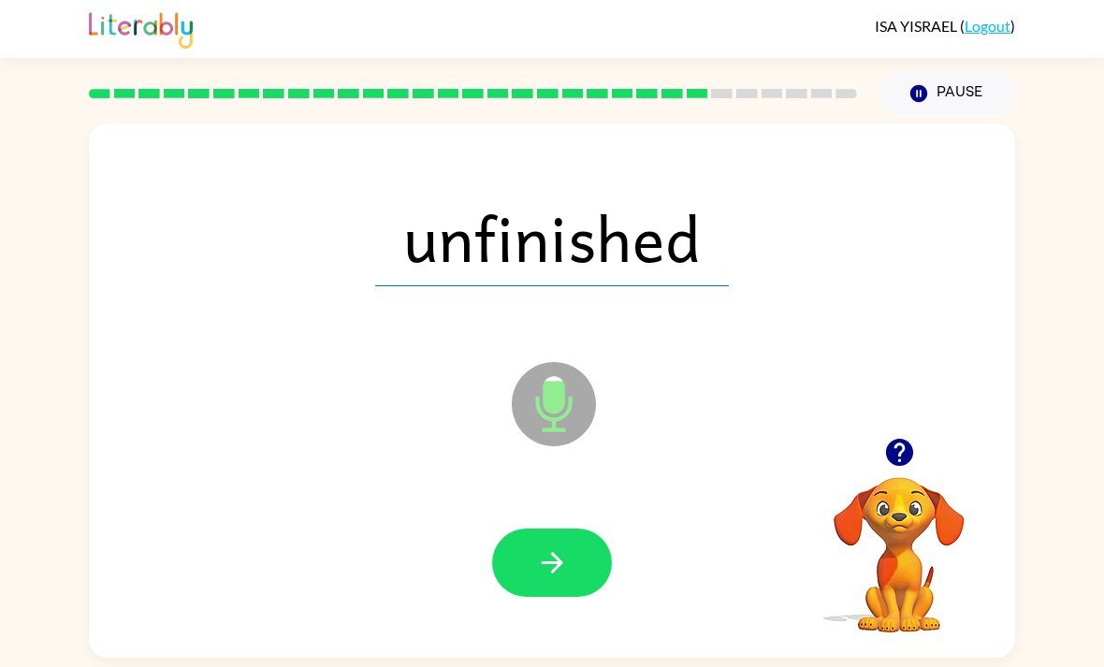
click at [569, 567] on button "button" at bounding box center [552, 563] width 120 height 68
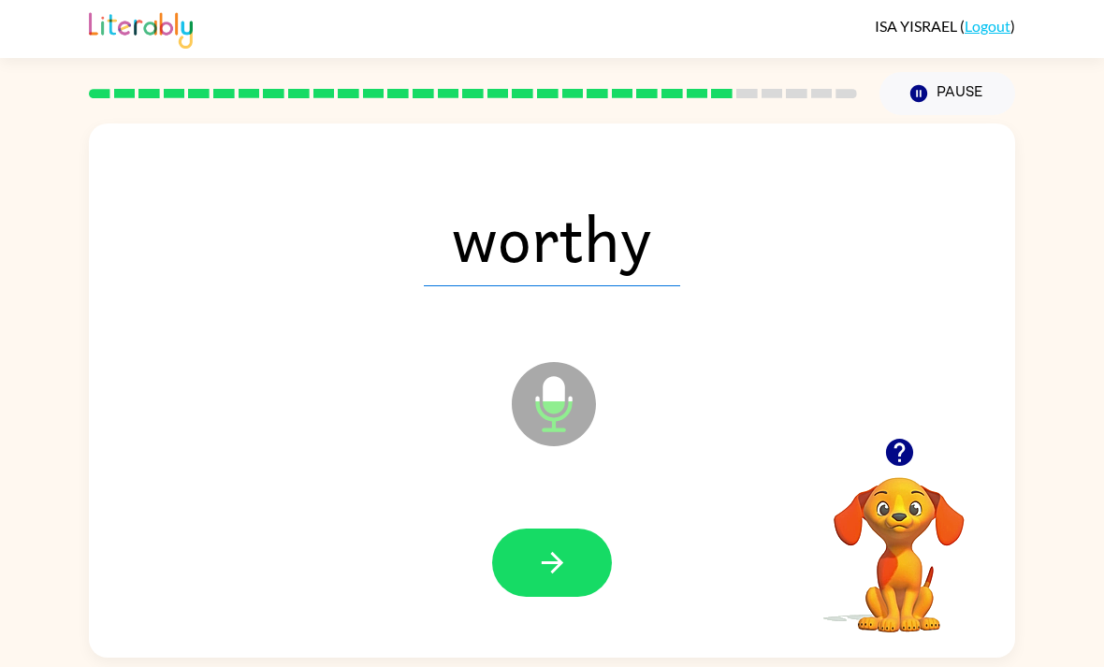
click at [566, 567] on icon "button" at bounding box center [552, 562] width 33 height 33
click at [564, 576] on icon "button" at bounding box center [552, 562] width 33 height 33
click at [573, 563] on button "button" at bounding box center [552, 563] width 120 height 68
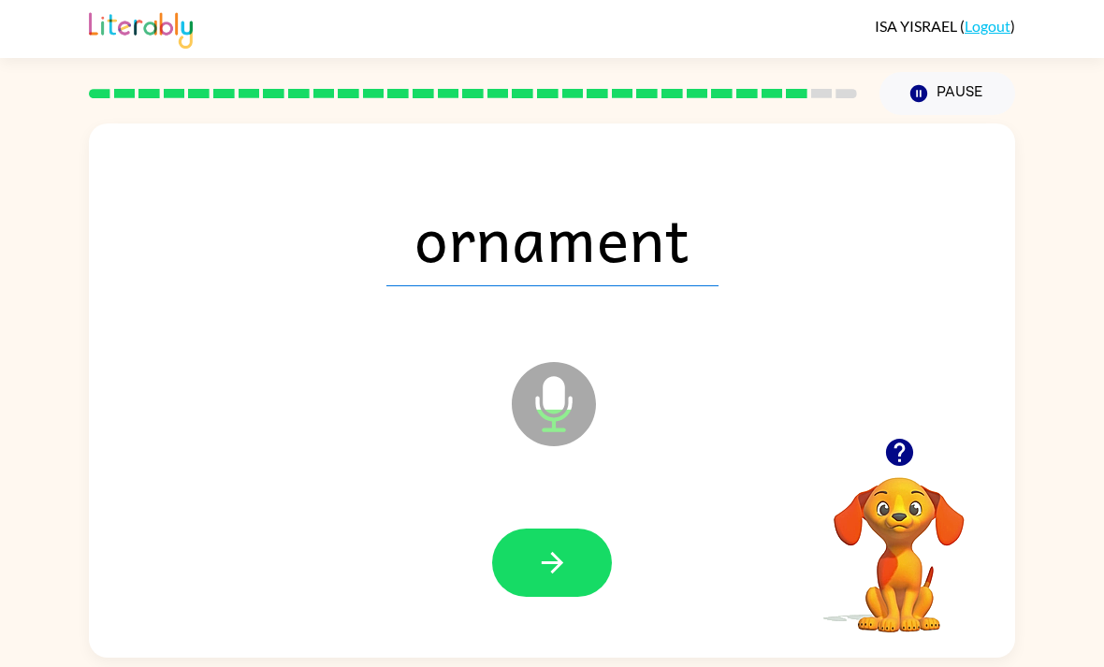
click at [564, 575] on icon "button" at bounding box center [552, 562] width 33 height 33
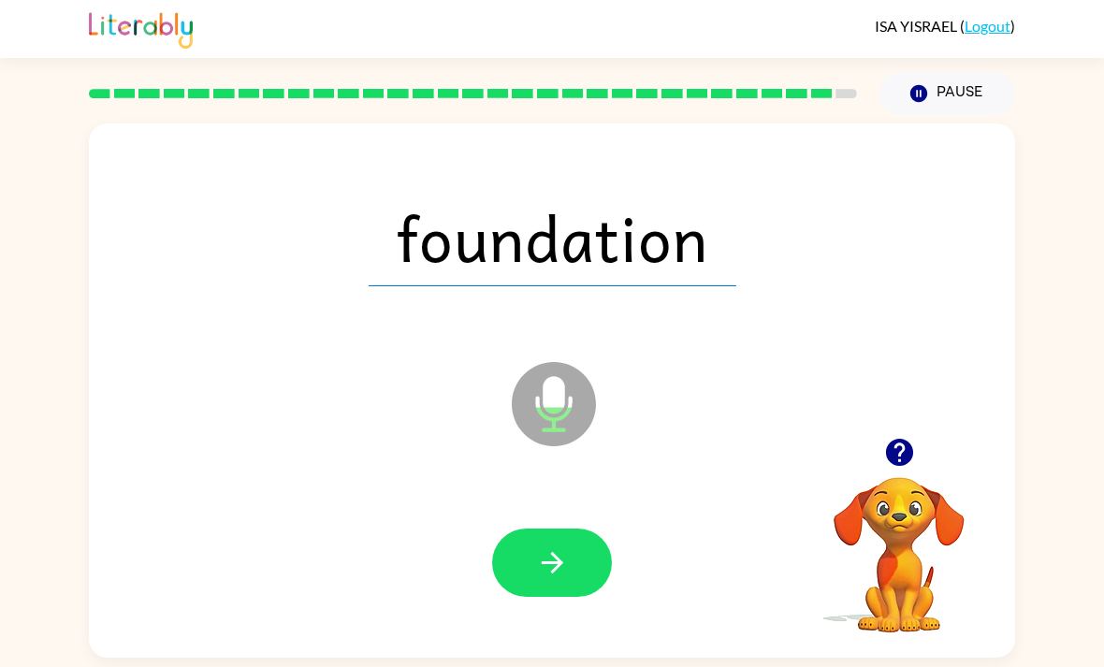
click at [567, 579] on icon "button" at bounding box center [552, 562] width 33 height 33
